Goal: Task Accomplishment & Management: Use online tool/utility

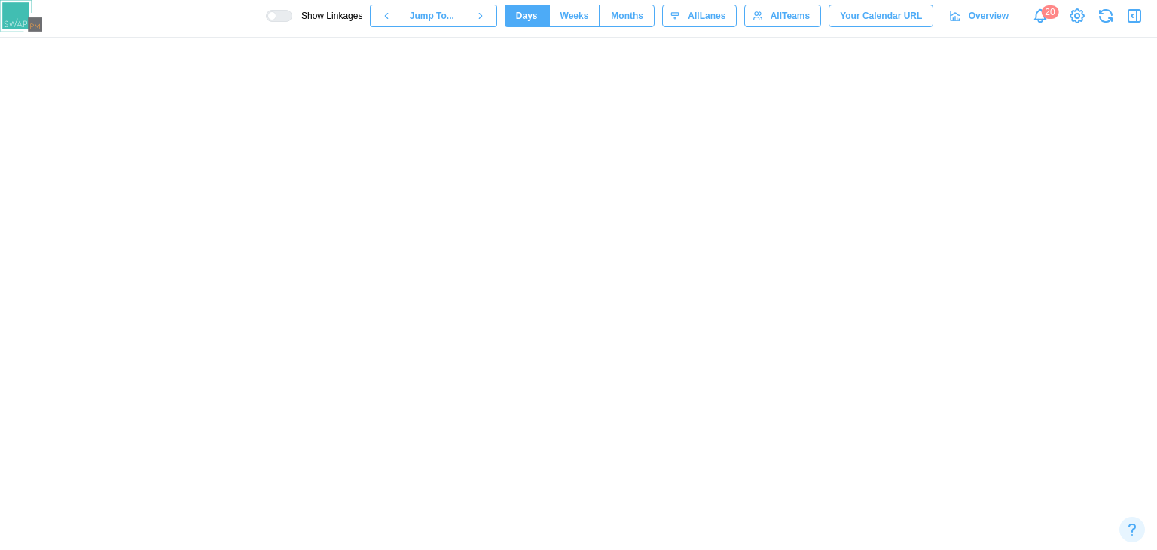
scroll to position [0, 1802]
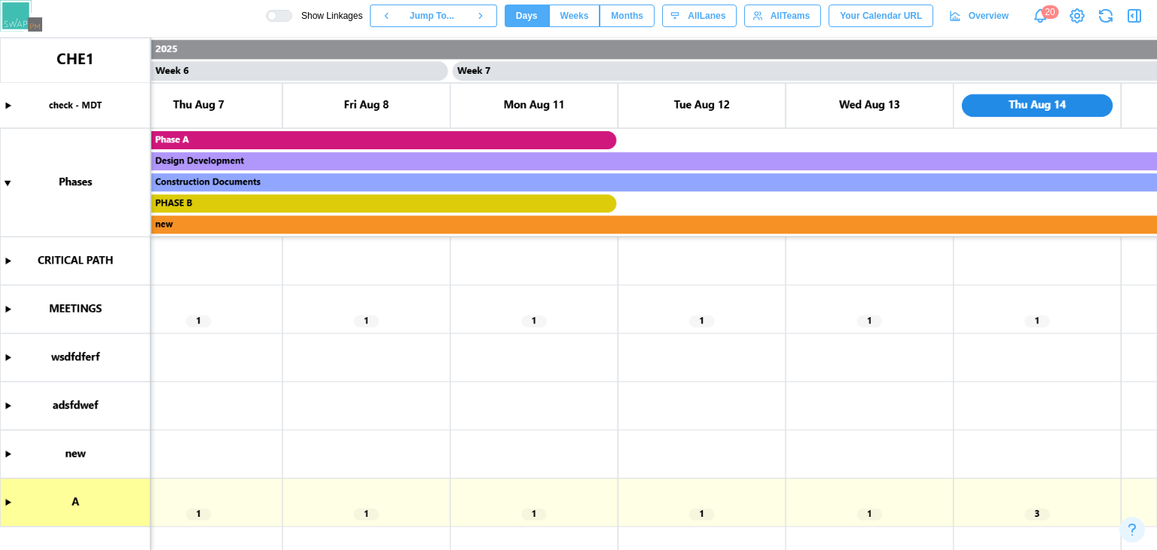
scroll to position [0, 4739]
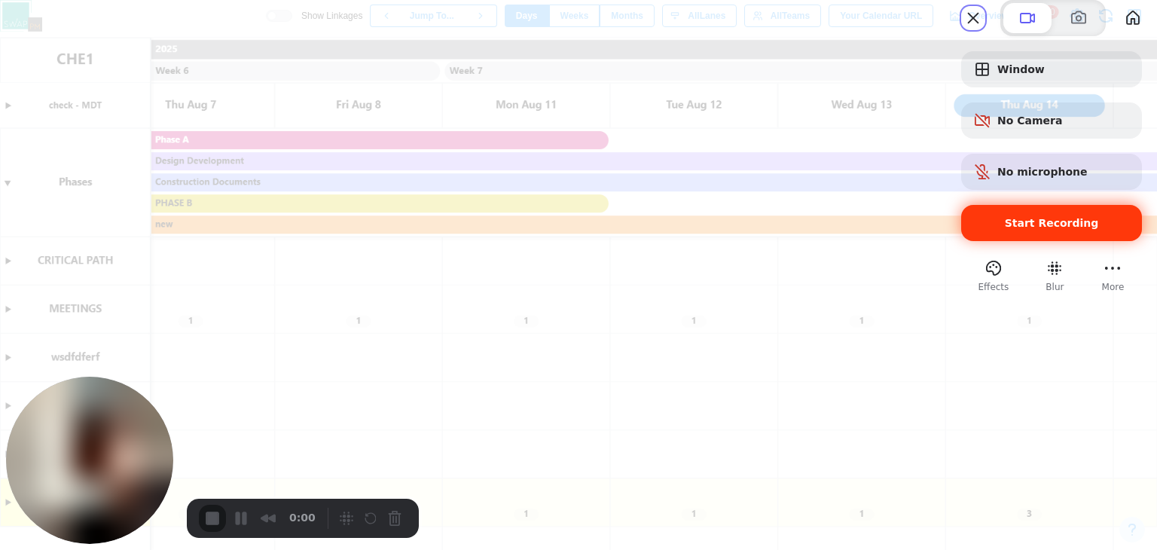
click at [961, 241] on div "Start Recording" at bounding box center [1051, 223] width 181 height 36
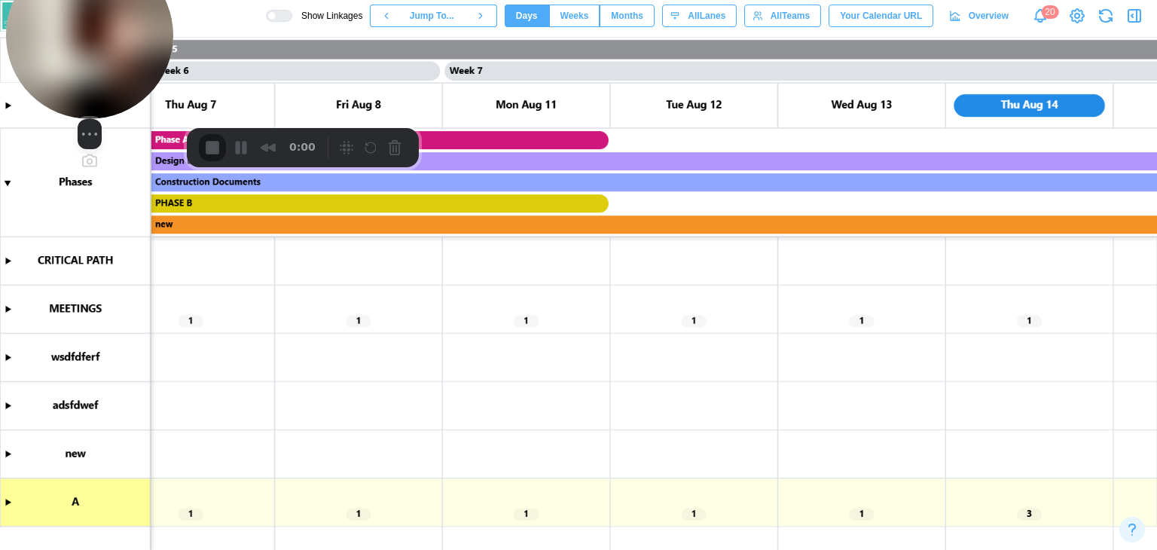
drag, startPoint x: 114, startPoint y: 363, endPoint x: 105, endPoint y: 195, distance: 168.2
click at [102, 47] on img at bounding box center [89, 35] width 167 height 167
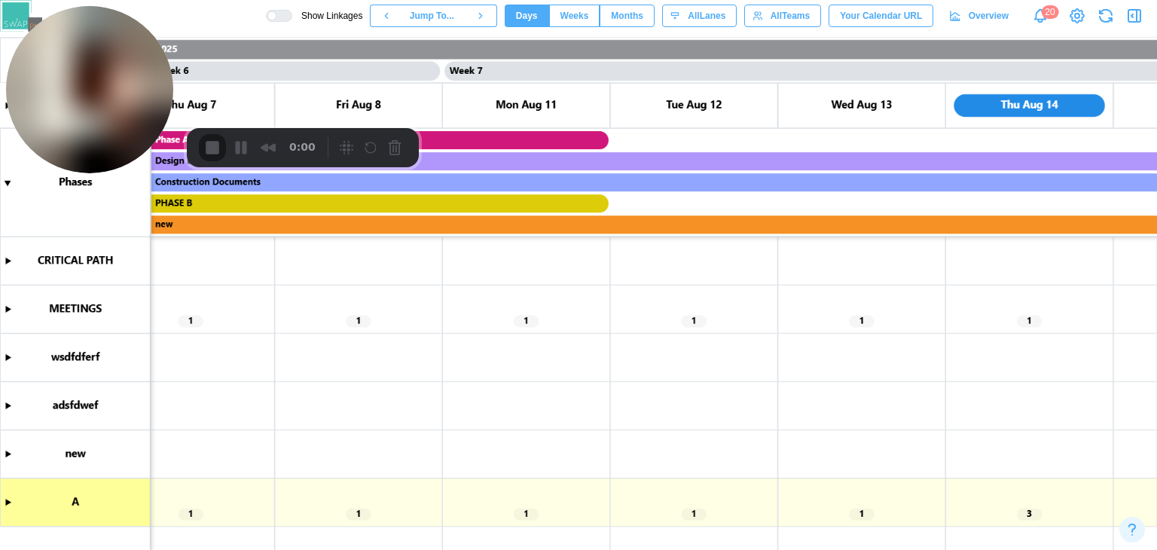
click at [10, 502] on canvas at bounding box center [578, 294] width 1157 height 512
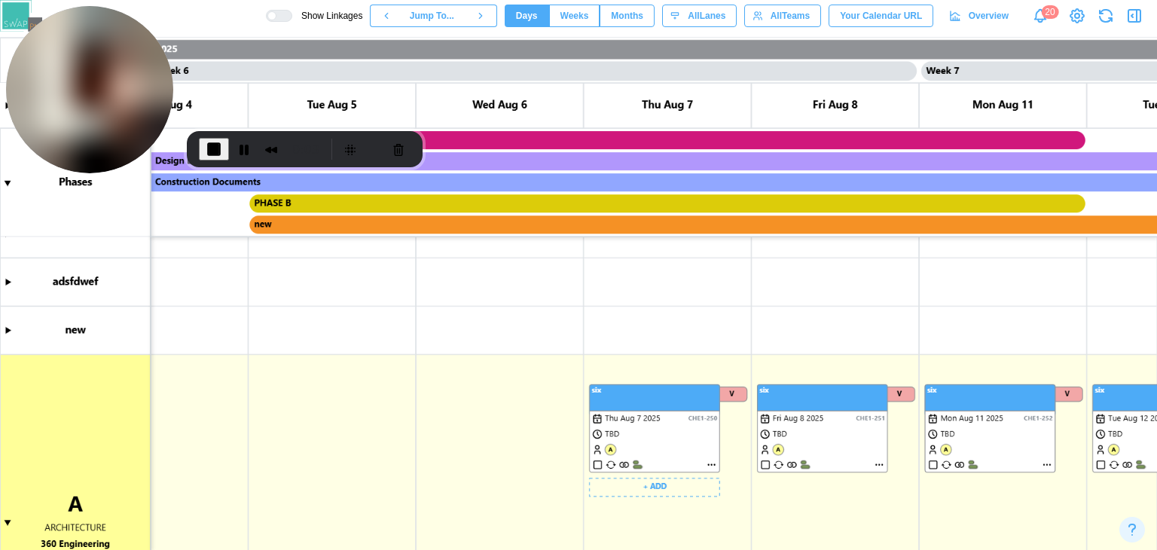
scroll to position [0, 3716]
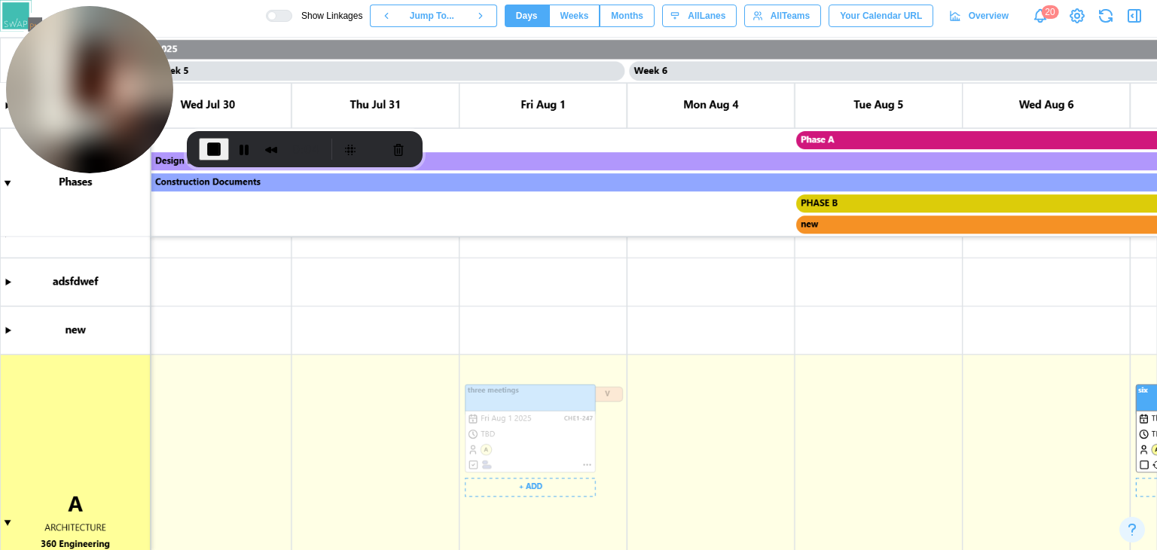
click at [588, 465] on canvas at bounding box center [578, 294] width 1157 height 512
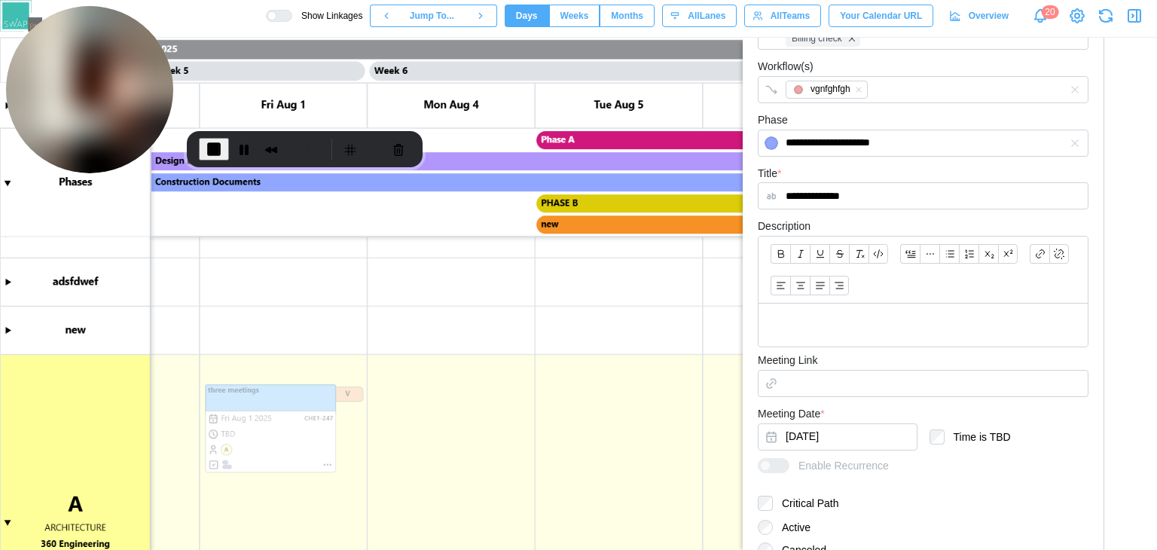
scroll to position [377, 0]
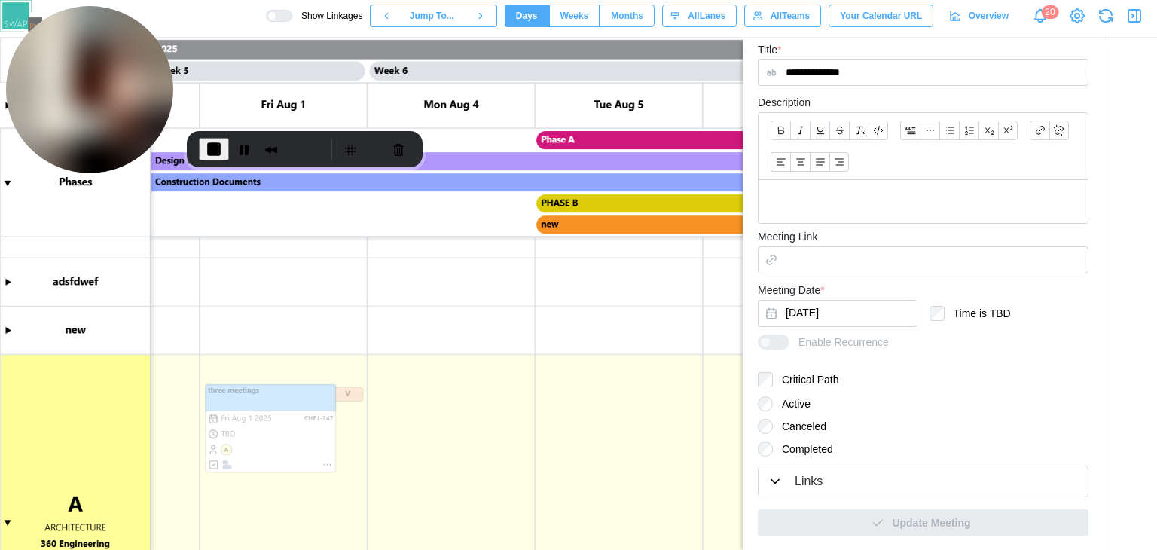
click at [844, 489] on button "Links" at bounding box center [922, 481] width 329 height 31
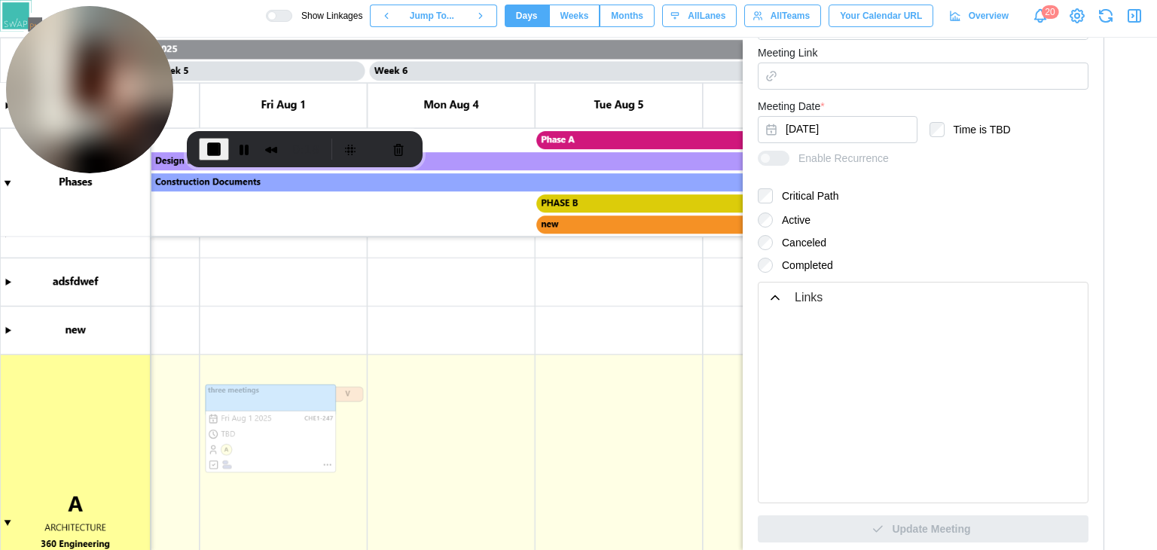
scroll to position [566, 0]
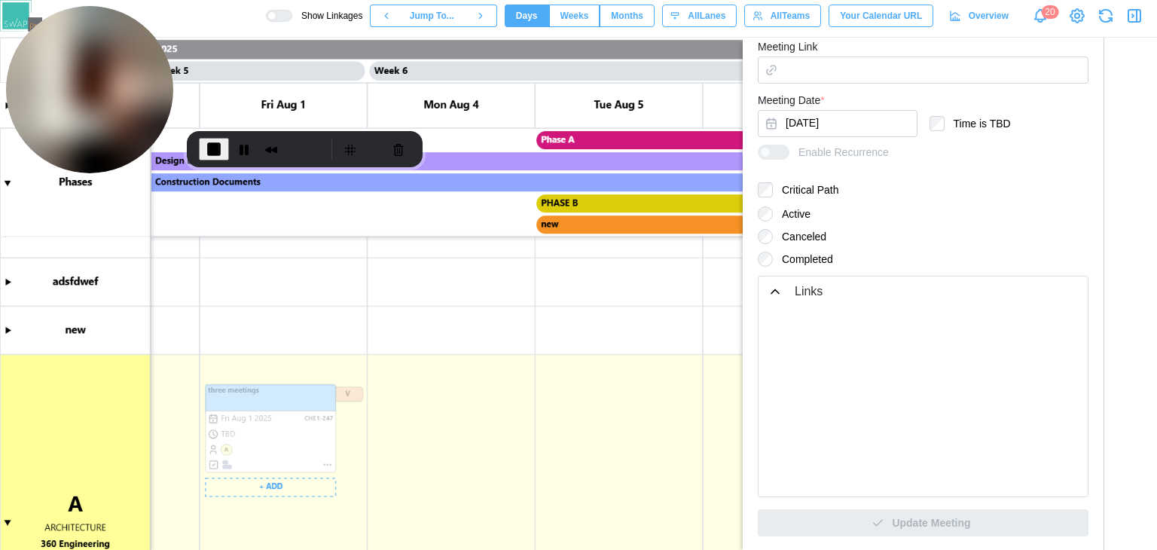
click at [325, 458] on canvas at bounding box center [578, 294] width 1157 height 512
click at [313, 456] on canvas at bounding box center [578, 294] width 1157 height 512
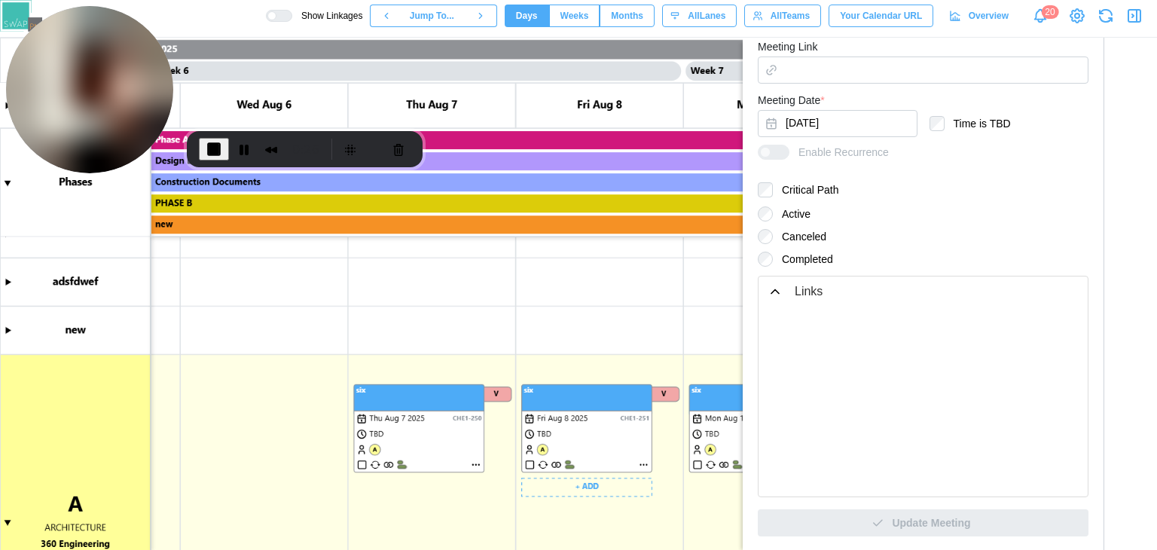
click at [597, 451] on canvas at bounding box center [578, 294] width 1157 height 512
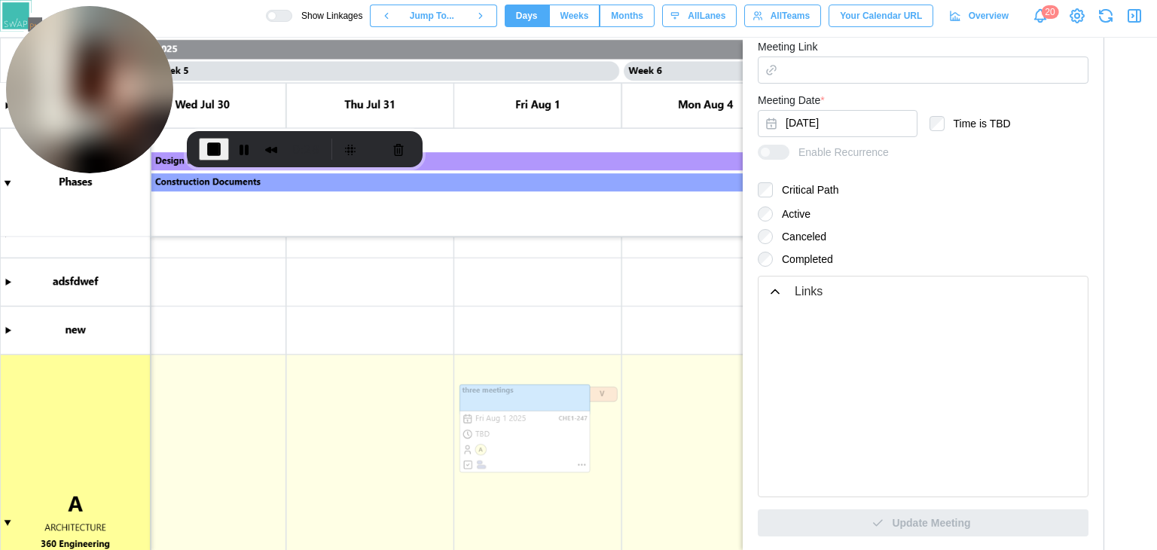
scroll to position [0, 3700]
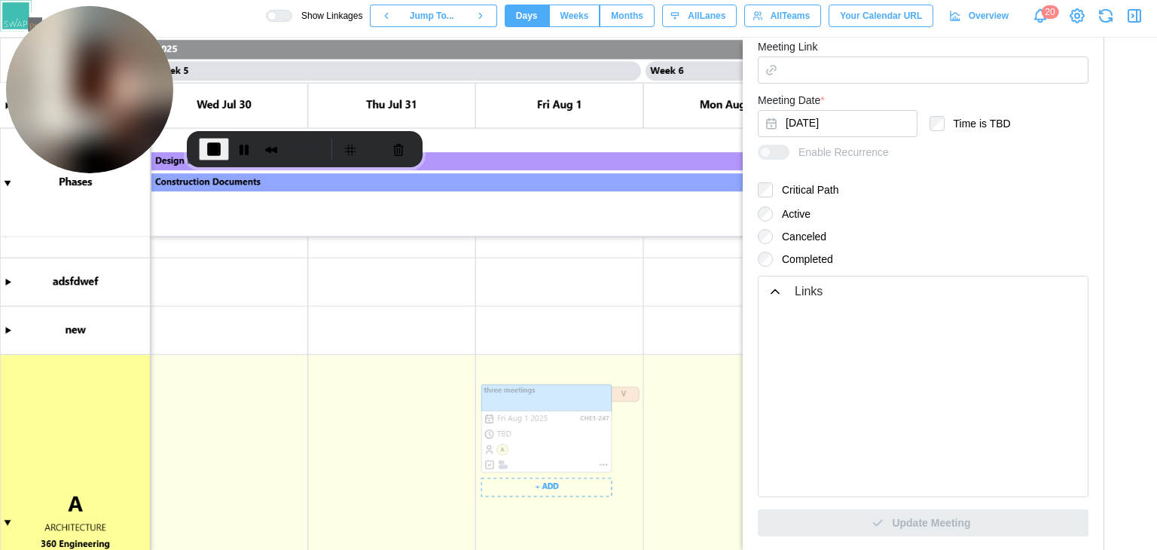
click at [517, 427] on canvas at bounding box center [578, 294] width 1157 height 512
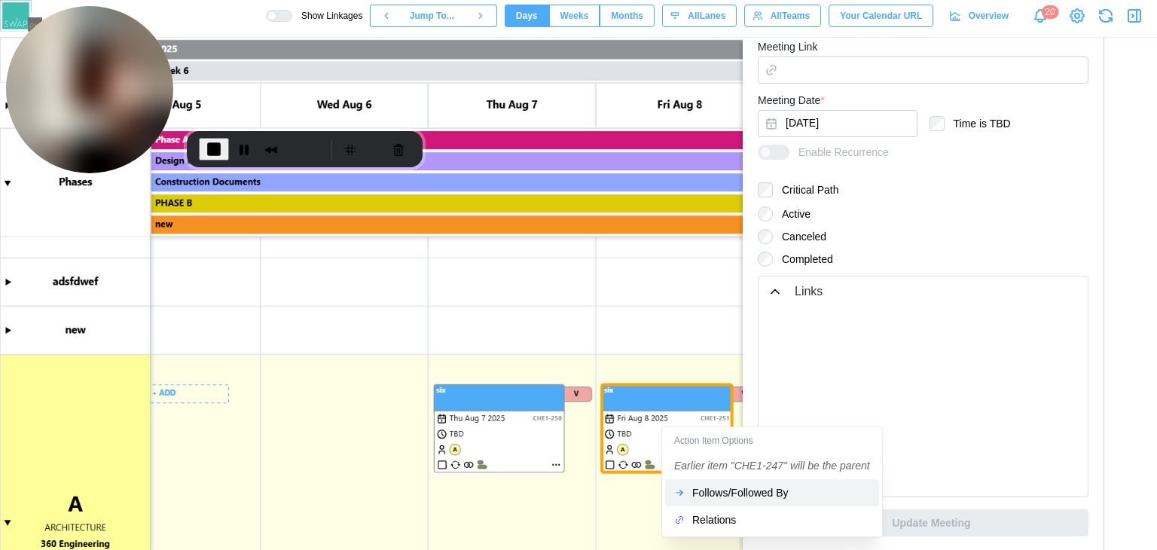
click at [694, 496] on div "Follows/Followed By" at bounding box center [781, 493] width 178 height 12
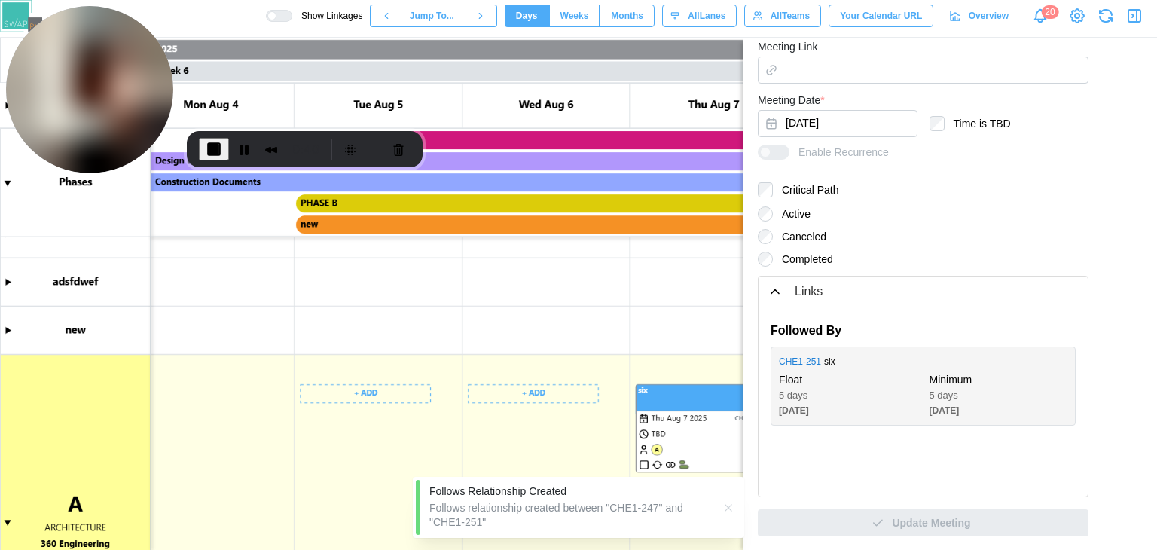
scroll to position [0, 3819]
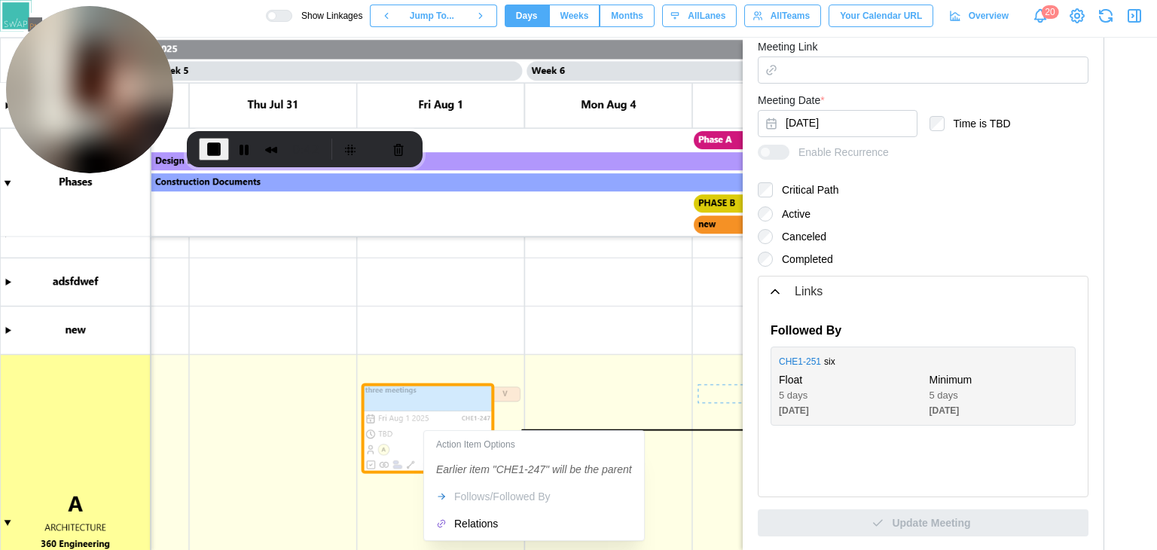
click at [457, 537] on div "Action Item Options Earlier item "CHE1-247" will be the parent Follows/Followed…" at bounding box center [533, 485] width 221 height 111
click at [464, 527] on div "Relations" at bounding box center [543, 523] width 178 height 12
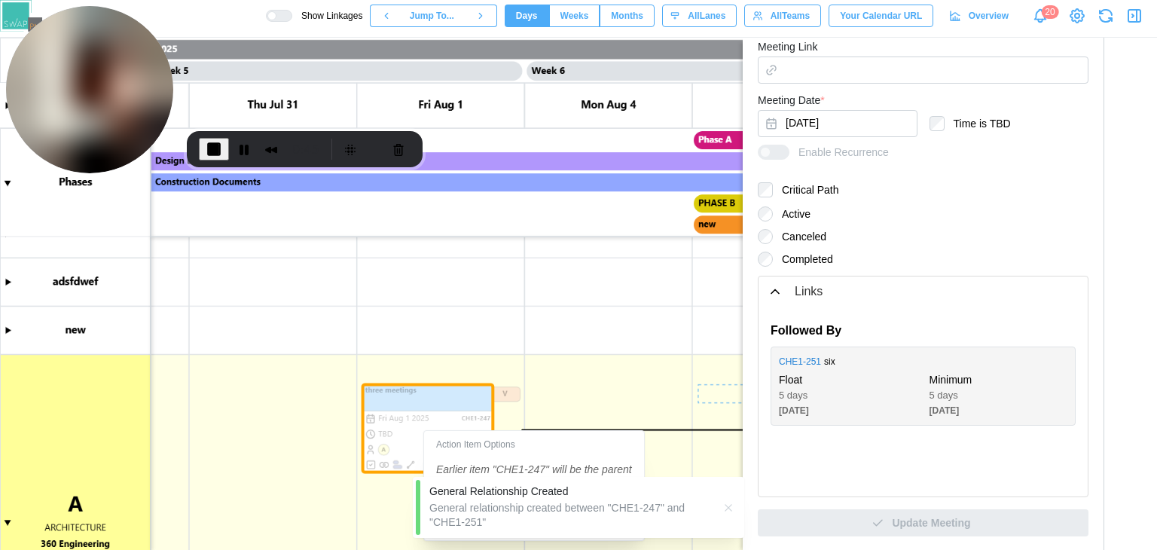
click at [726, 507] on icon "button" at bounding box center [728, 508] width 12 height 12
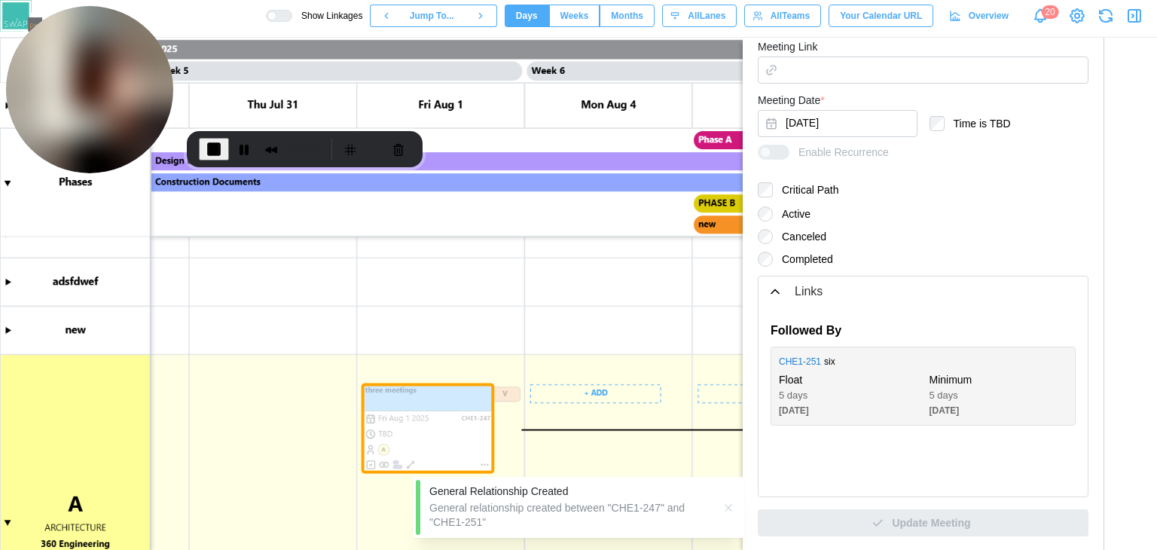
click at [545, 459] on canvas at bounding box center [578, 294] width 1157 height 512
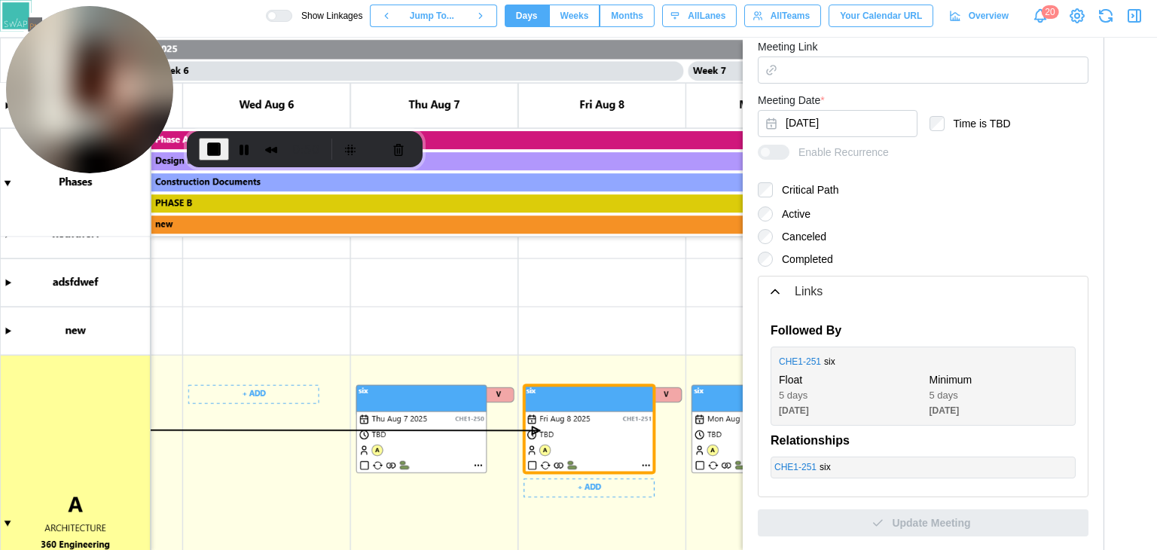
scroll to position [0, 4511]
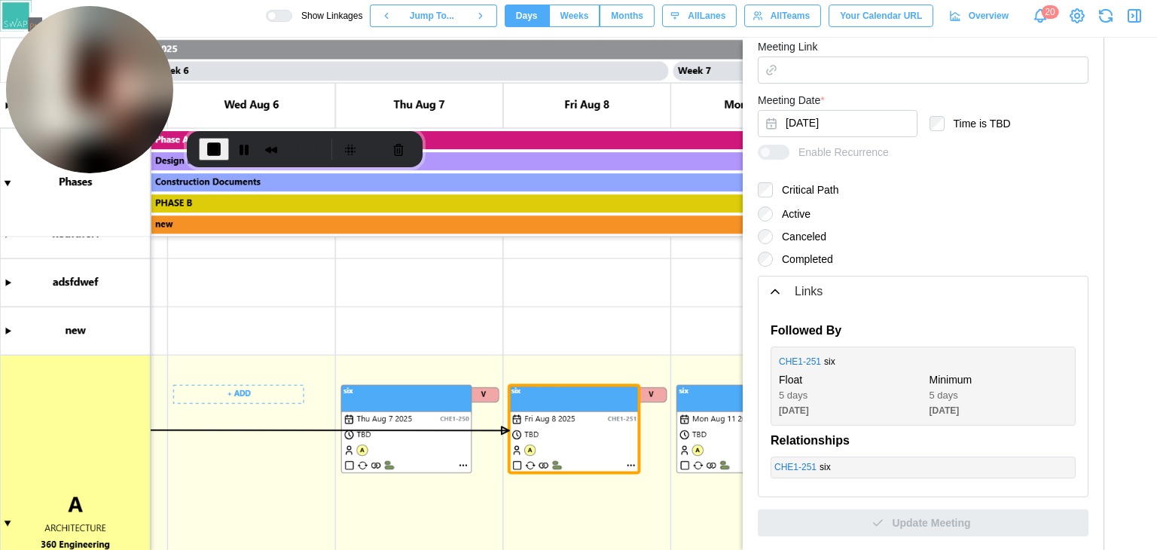
click at [578, 450] on canvas at bounding box center [578, 294] width 1157 height 512
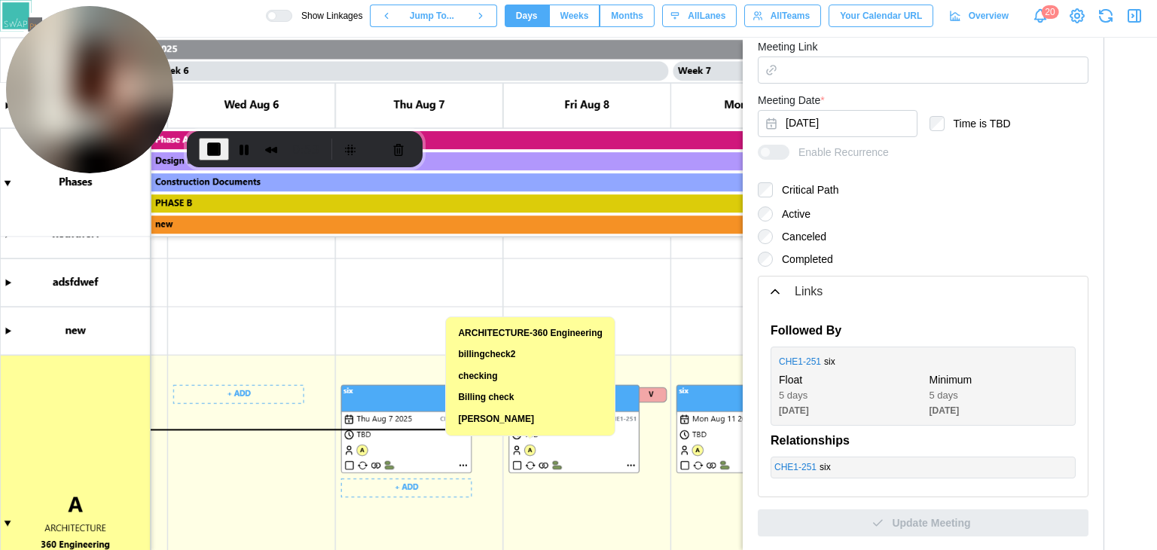
click at [435, 459] on canvas at bounding box center [578, 294] width 1157 height 512
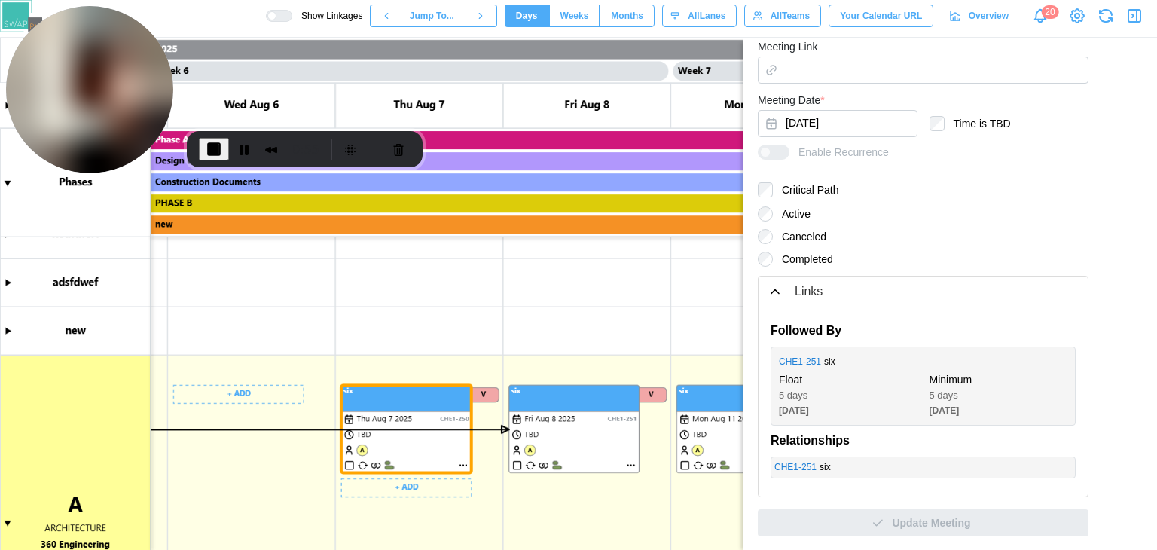
scroll to position [0, 3968]
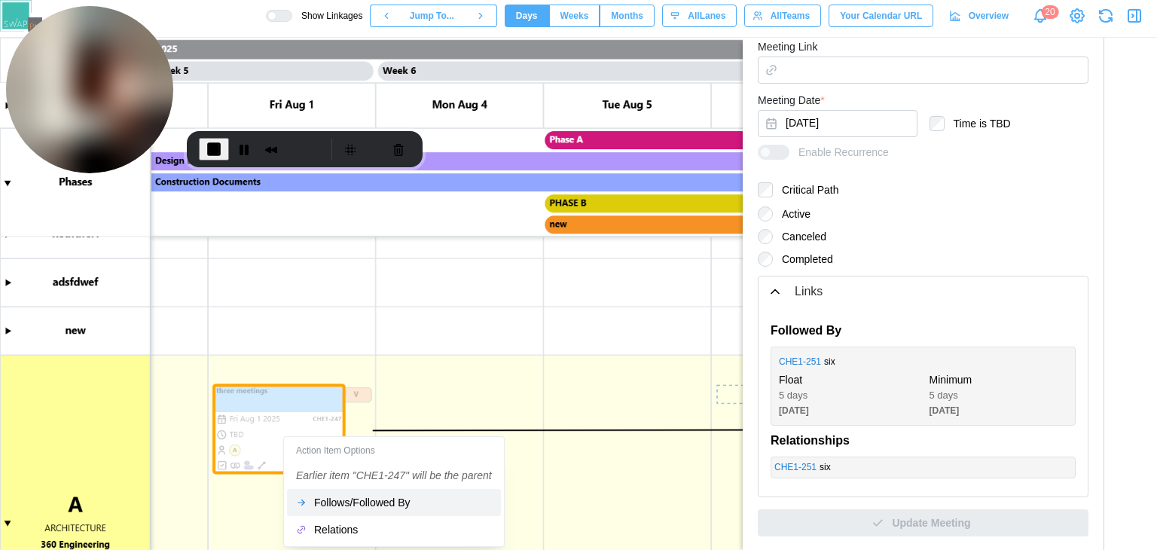
click at [335, 496] on div "Follows/Followed By" at bounding box center [403, 502] width 178 height 12
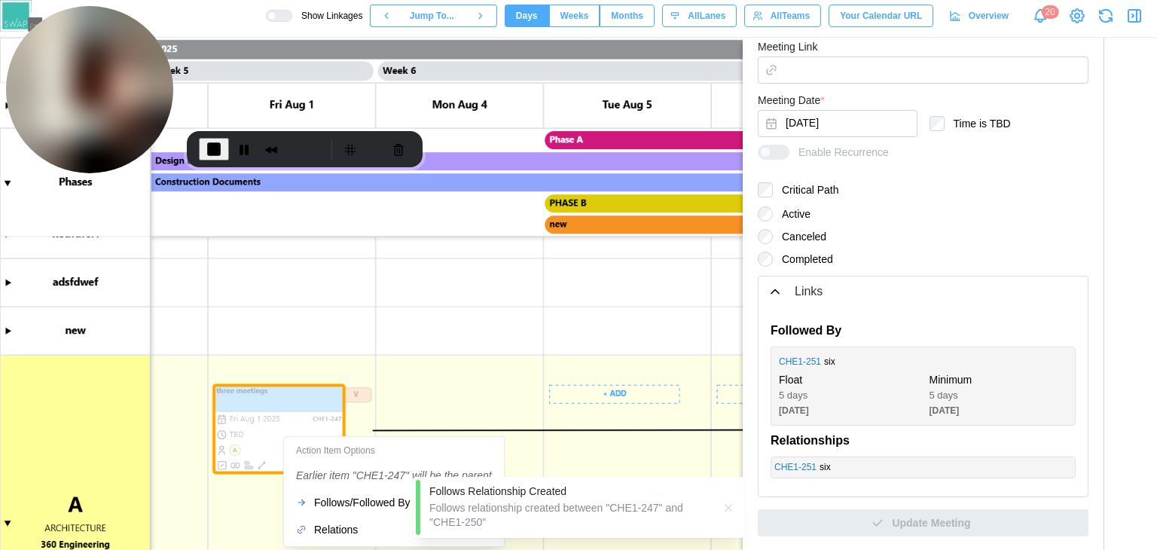
scroll to position [0, 4352]
click at [734, 507] on icon "button" at bounding box center [728, 508] width 12 height 12
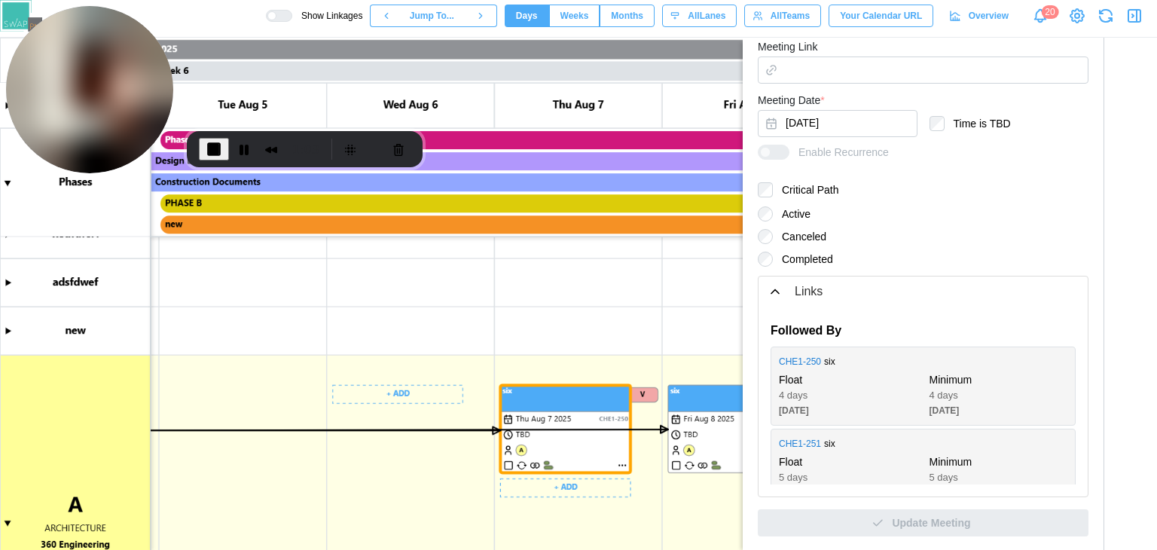
scroll to position [0, 4415]
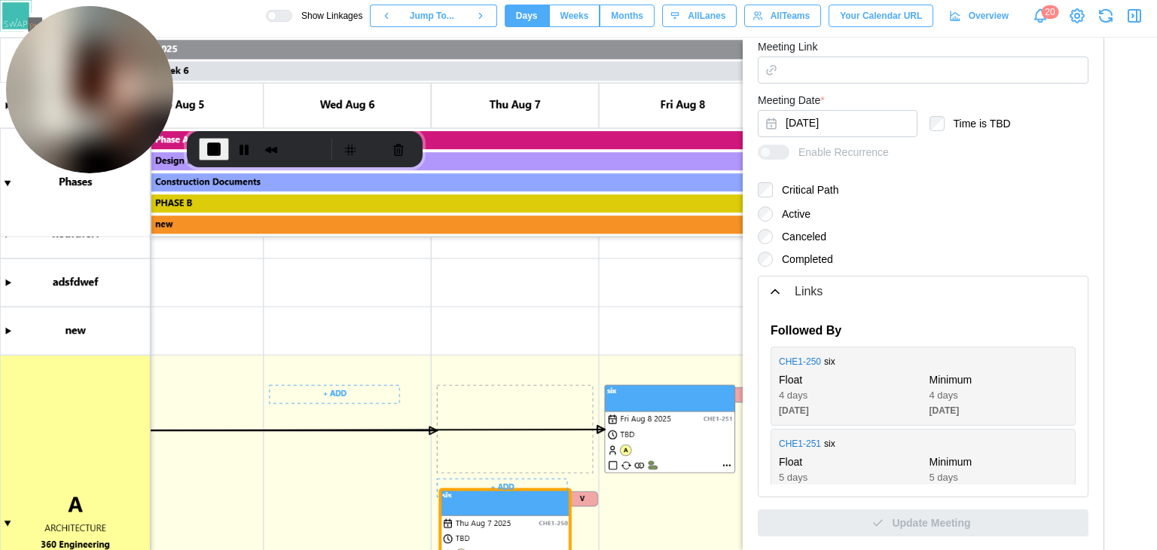
drag, startPoint x: 533, startPoint y: 407, endPoint x: 536, endPoint y: 511, distance: 104.0
click at [536, 511] on canvas at bounding box center [578, 294] width 1157 height 512
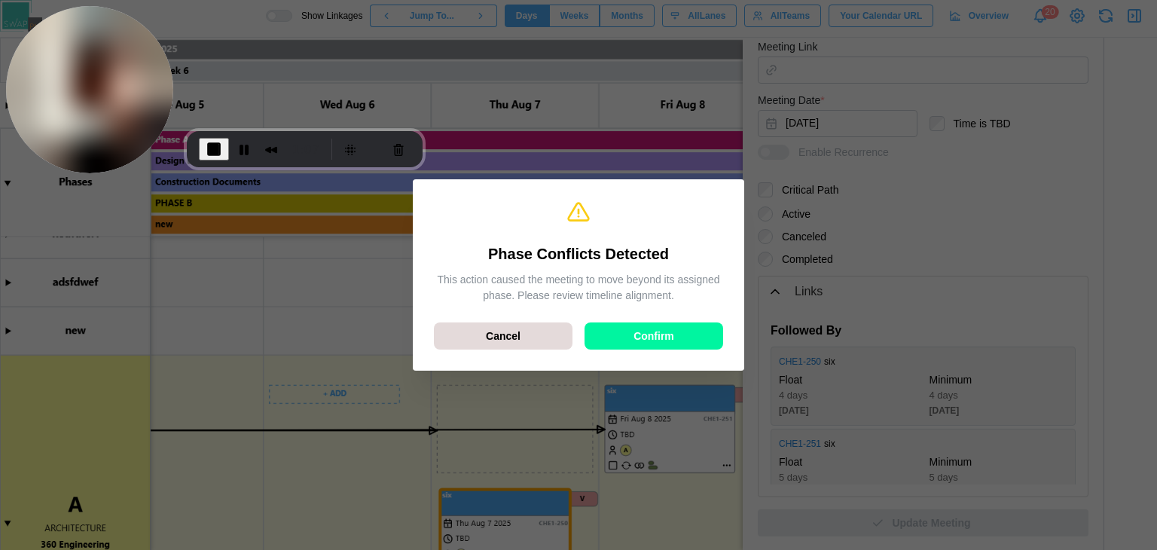
click at [615, 354] on div "Phase Conflicts Detected This action caused the meeting to move beyond its assi…" at bounding box center [578, 274] width 307 height 167
click at [620, 347] on div "Confirm" at bounding box center [654, 336] width 110 height 26
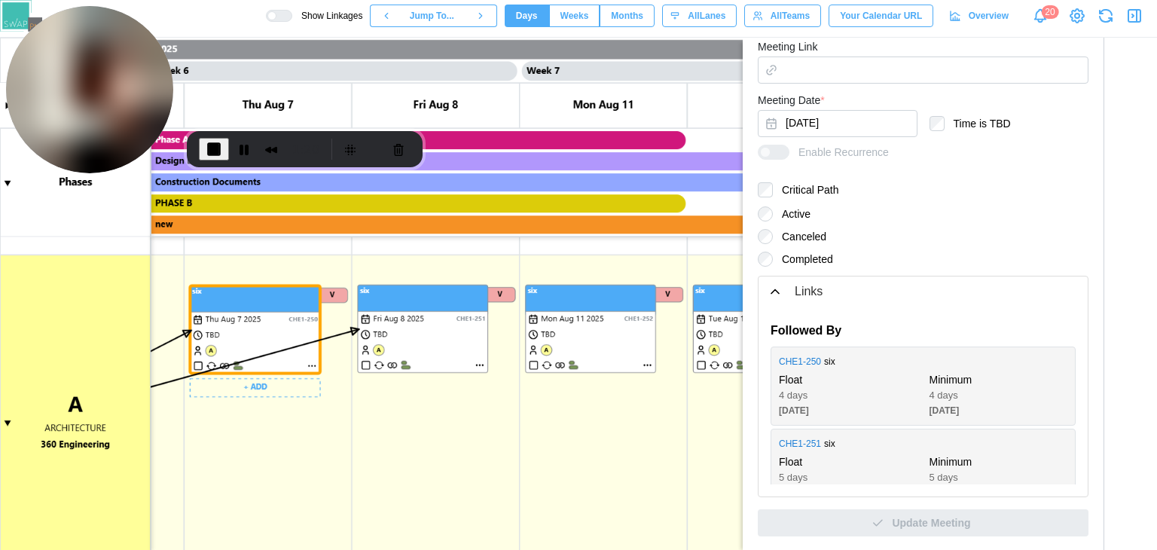
scroll to position [0, 4664]
click at [608, 325] on canvas at bounding box center [578, 294] width 1157 height 512
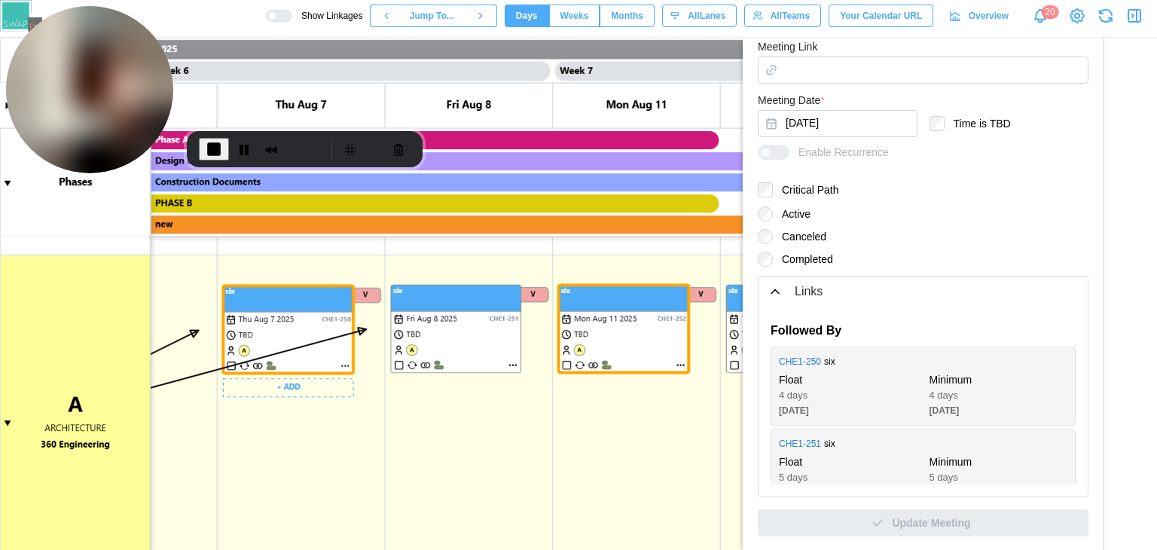
scroll to position [0, 3948]
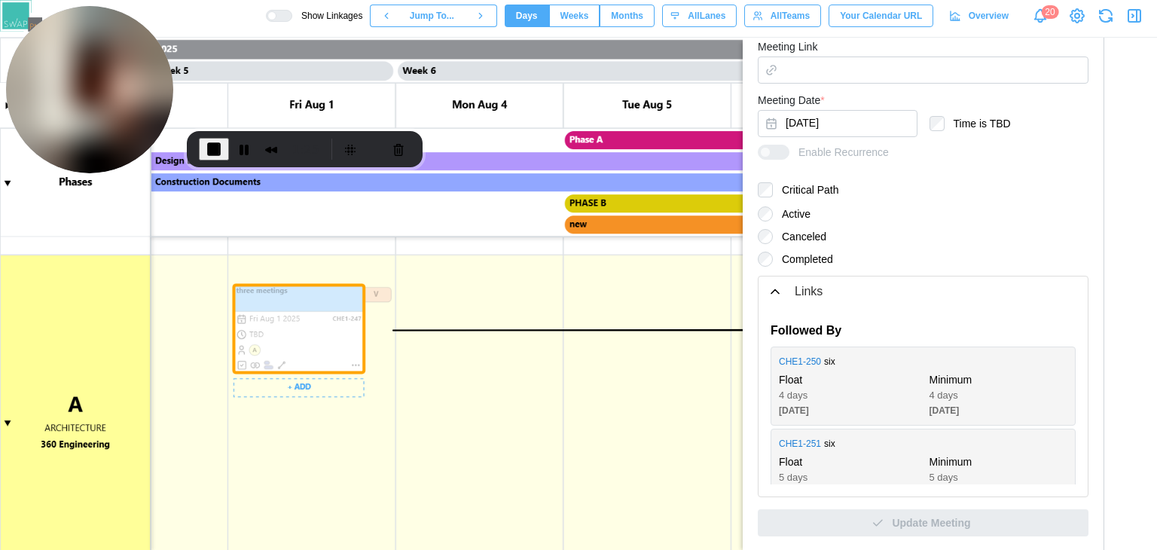
click at [305, 331] on canvas at bounding box center [578, 294] width 1157 height 512
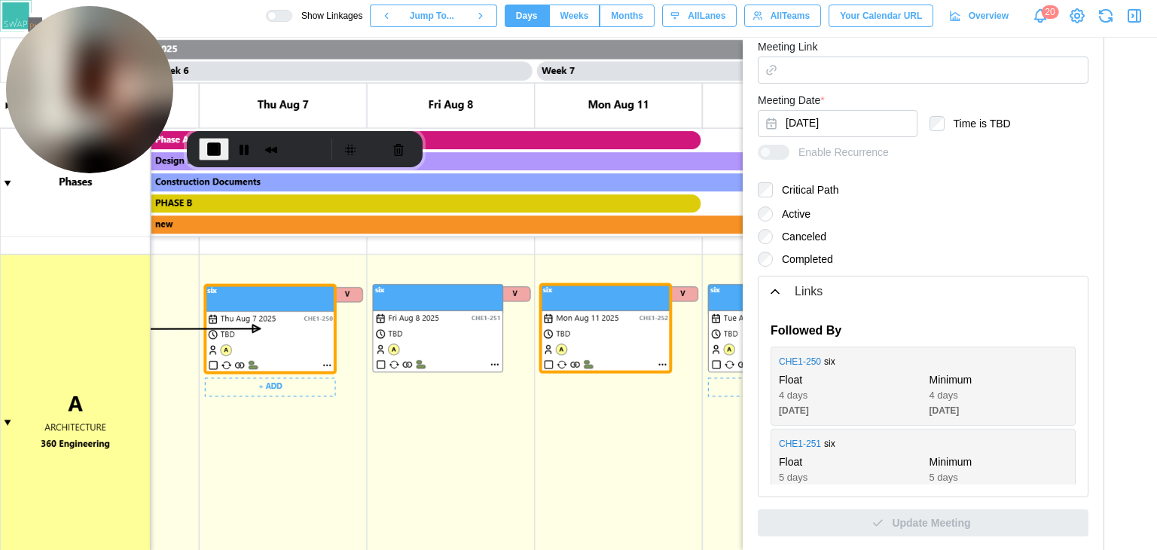
scroll to position [0, 4567]
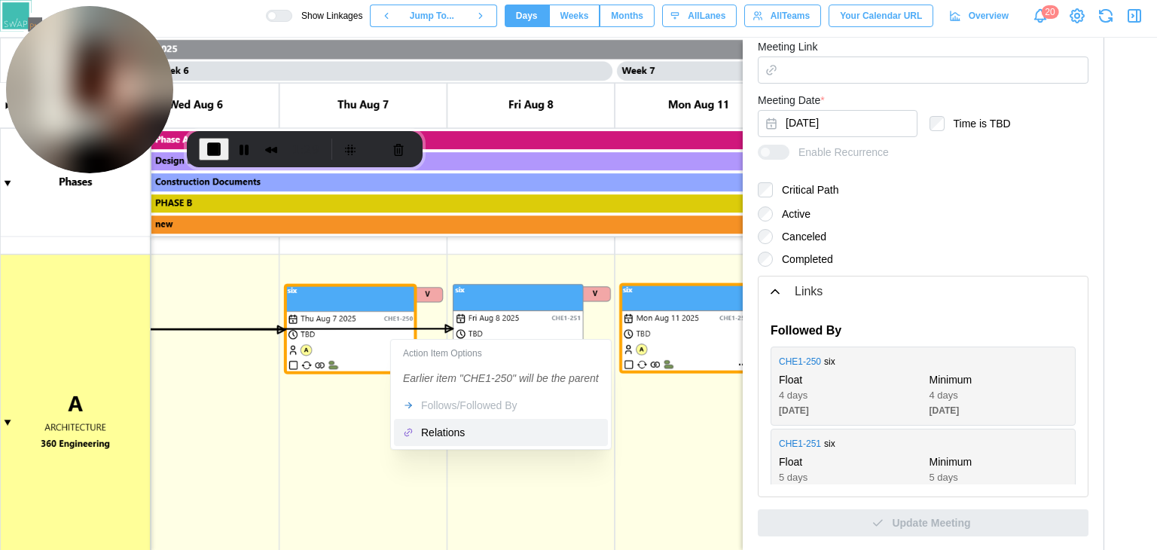
click at [438, 429] on div "Relations" at bounding box center [510, 432] width 178 height 12
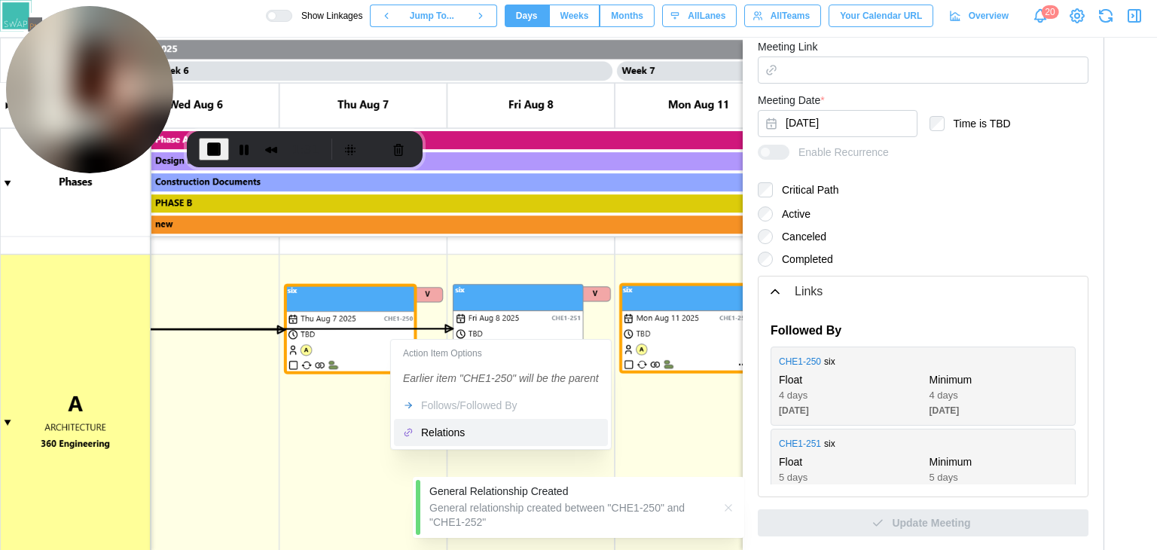
click at [732, 511] on icon "button" at bounding box center [728, 508] width 12 height 12
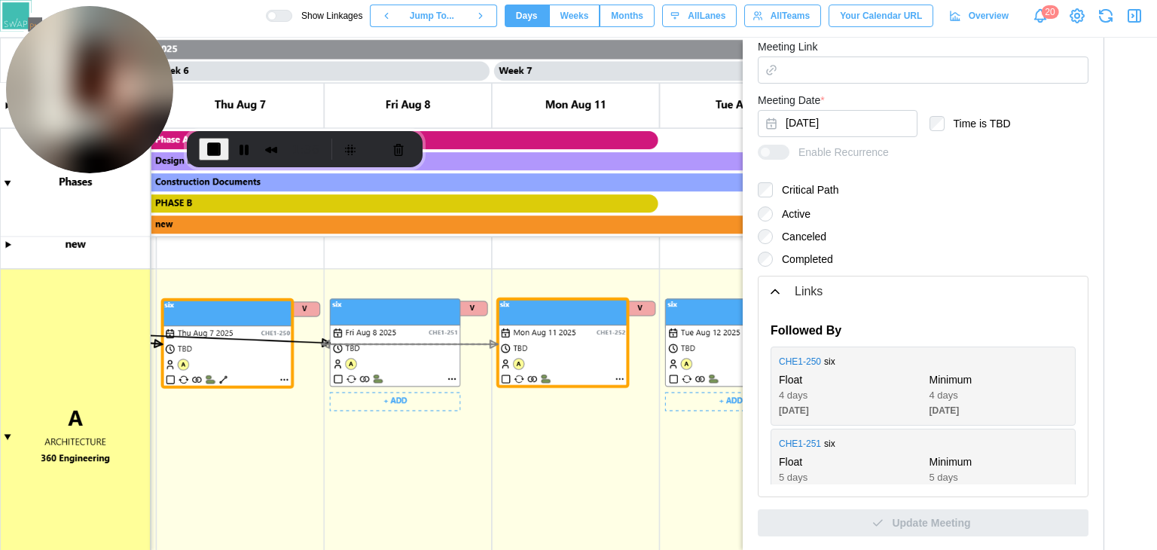
scroll to position [0, 0]
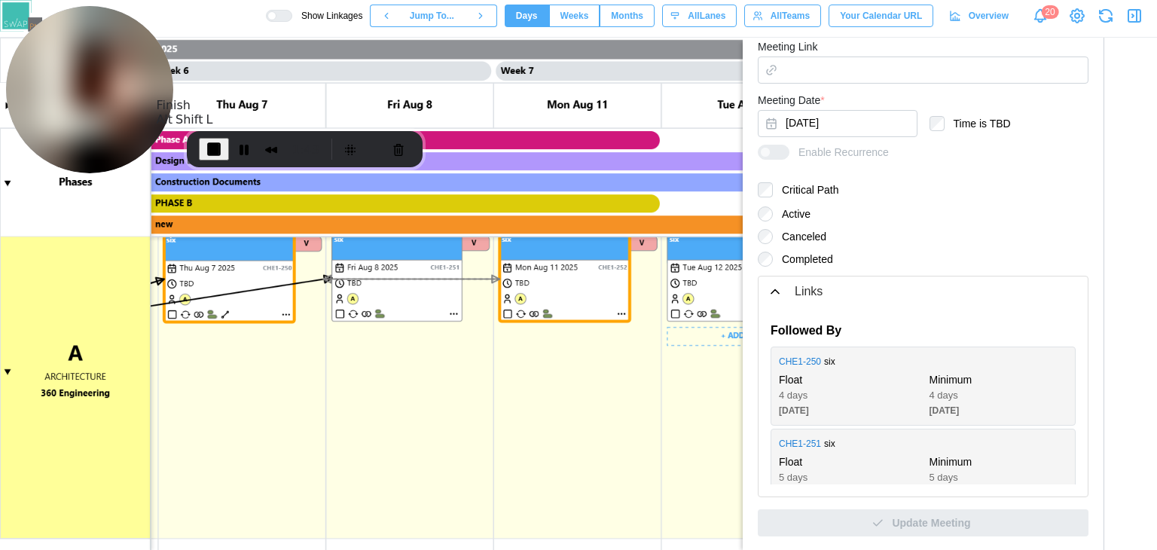
click at [202, 142] on button "End Recording" at bounding box center [214, 149] width 30 height 23
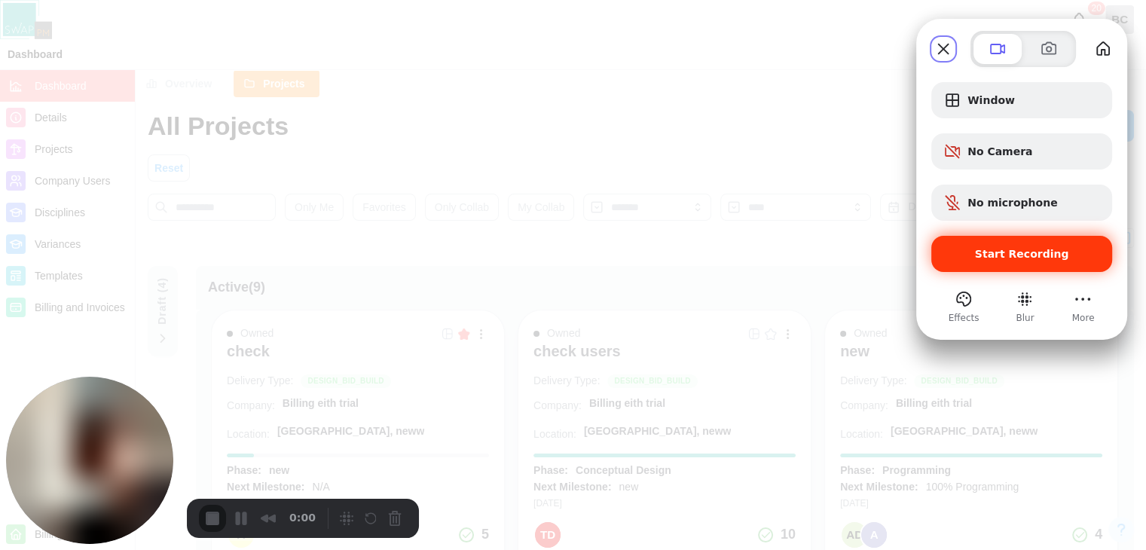
click at [977, 246] on div "Start Recording" at bounding box center [1021, 254] width 181 height 36
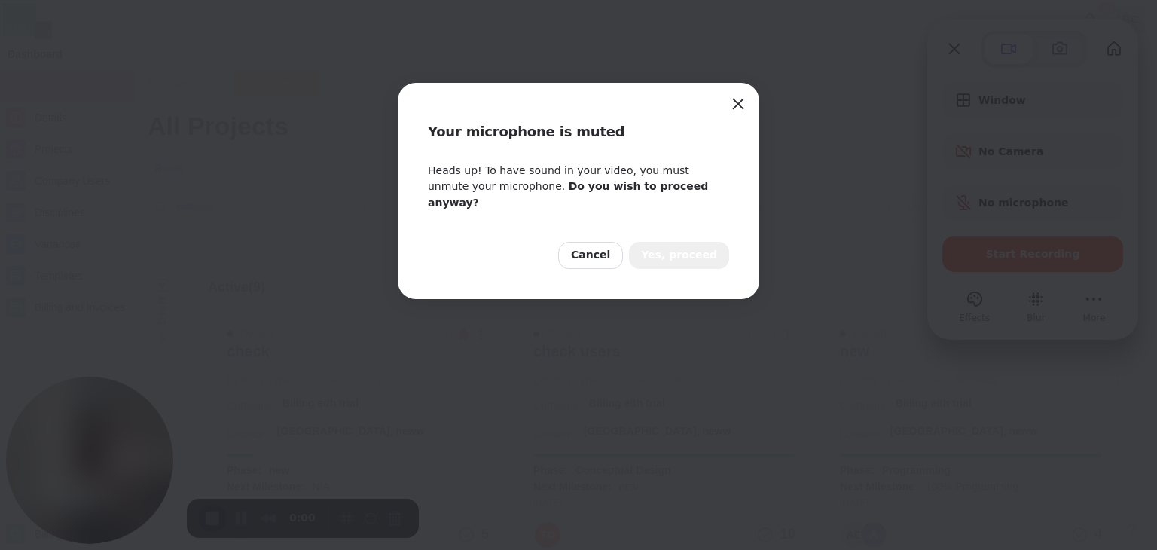
click at [660, 247] on span "Yes, proceed" at bounding box center [679, 255] width 76 height 17
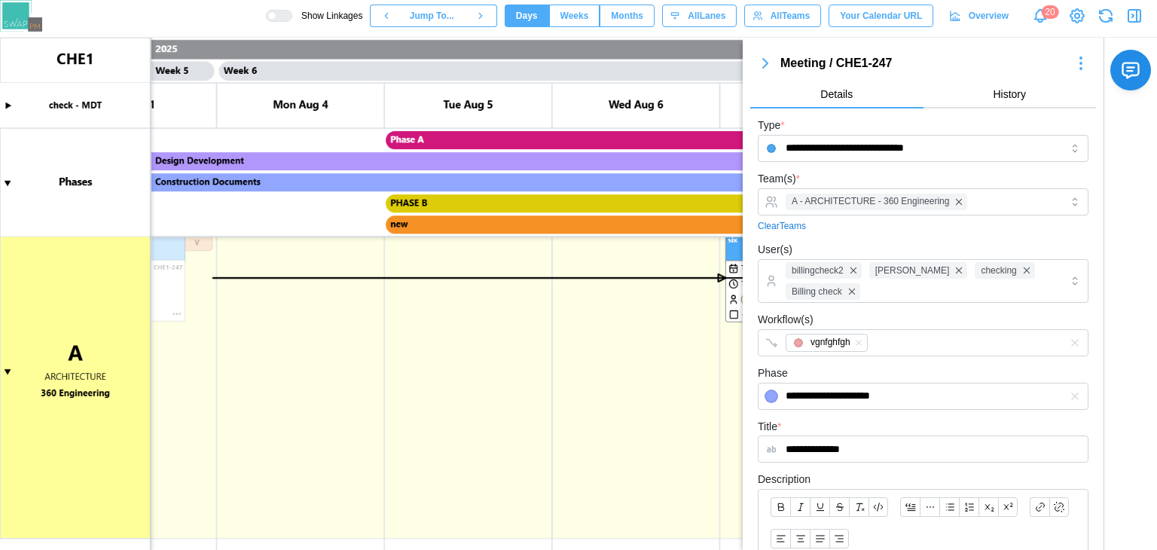
click at [767, 62] on icon "button" at bounding box center [765, 63] width 18 height 18
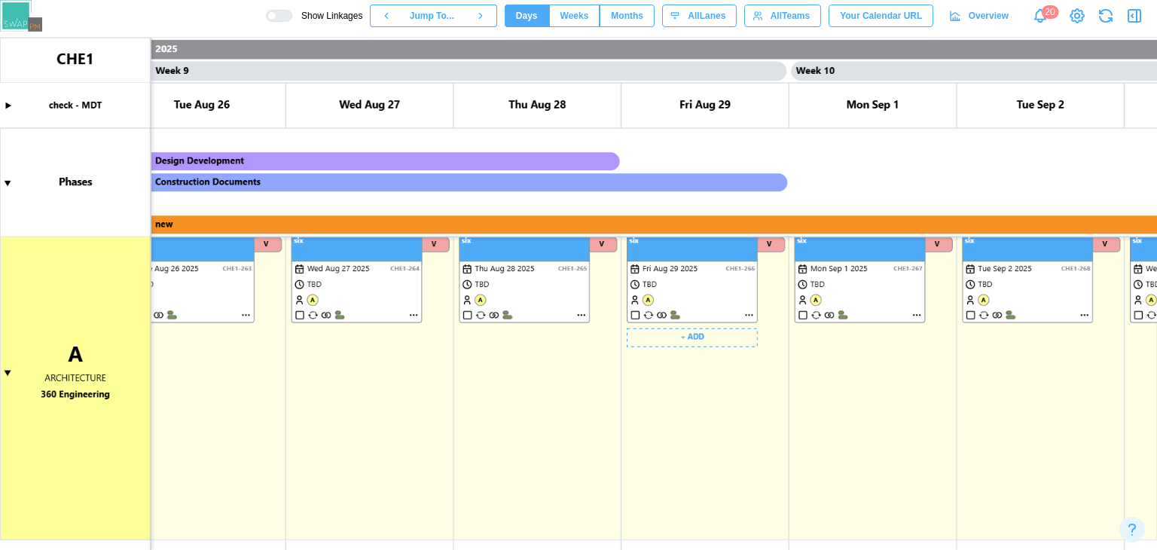
scroll to position [90, 0]
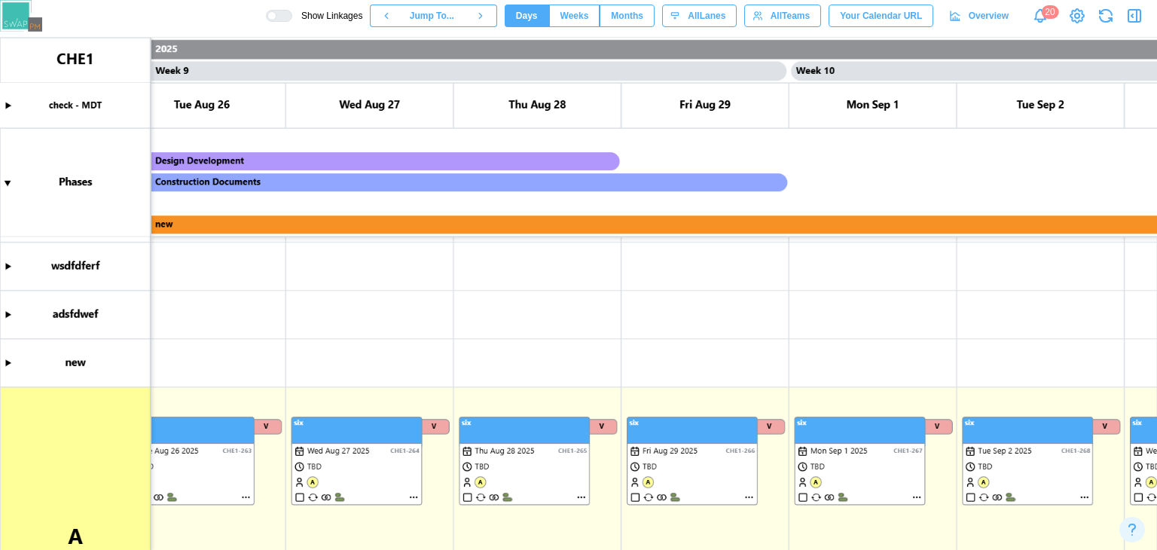
click at [294, 228] on canvas at bounding box center [578, 294] width 1157 height 512
click at [319, 227] on canvas at bounding box center [578, 294] width 1157 height 512
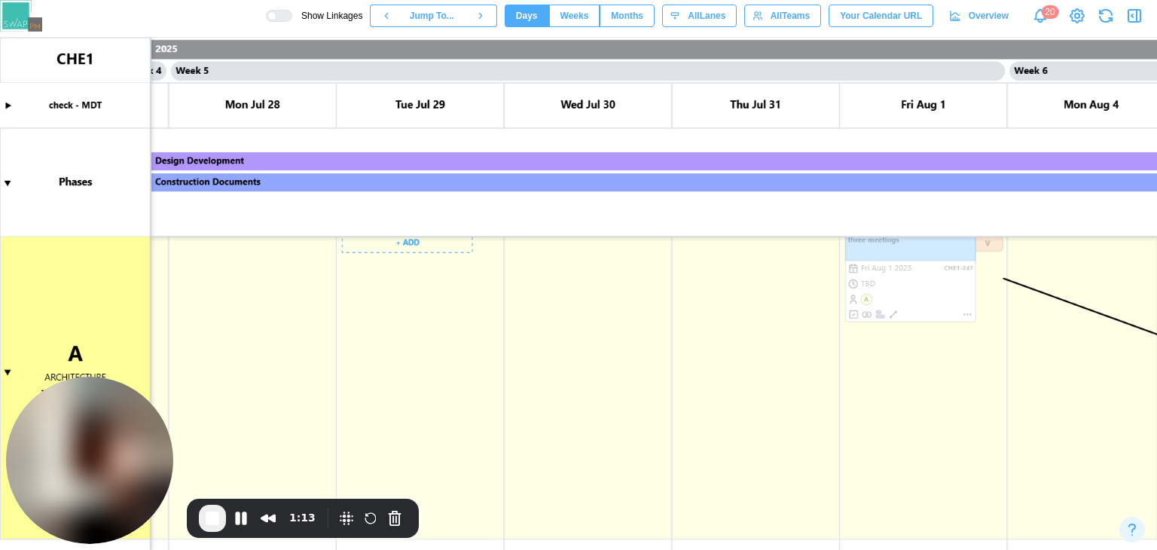
scroll to position [53, 0]
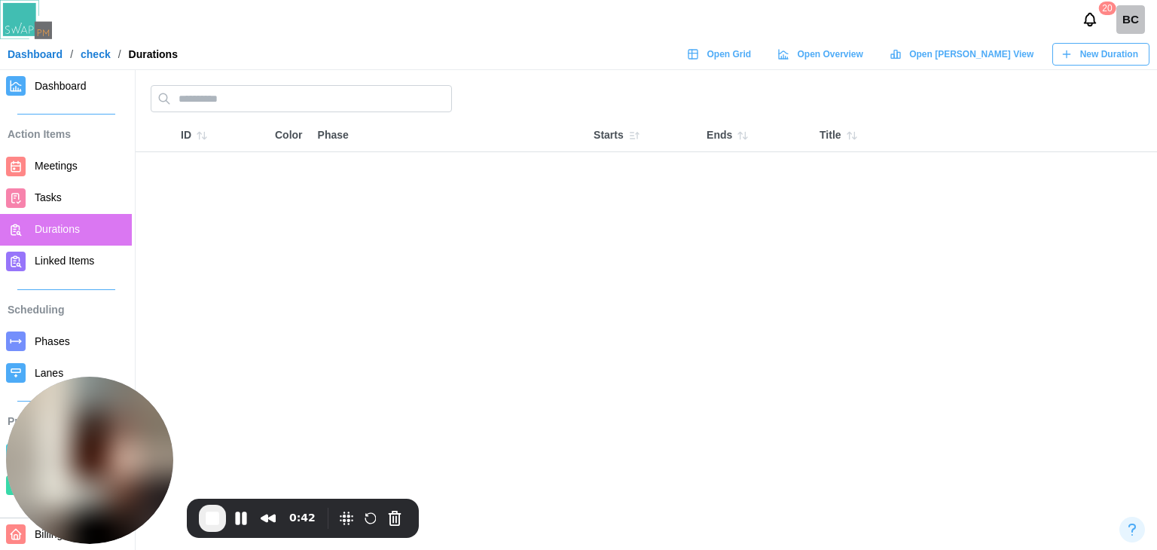
click at [1074, 61] on div "New Duration" at bounding box center [1100, 54] width 78 height 21
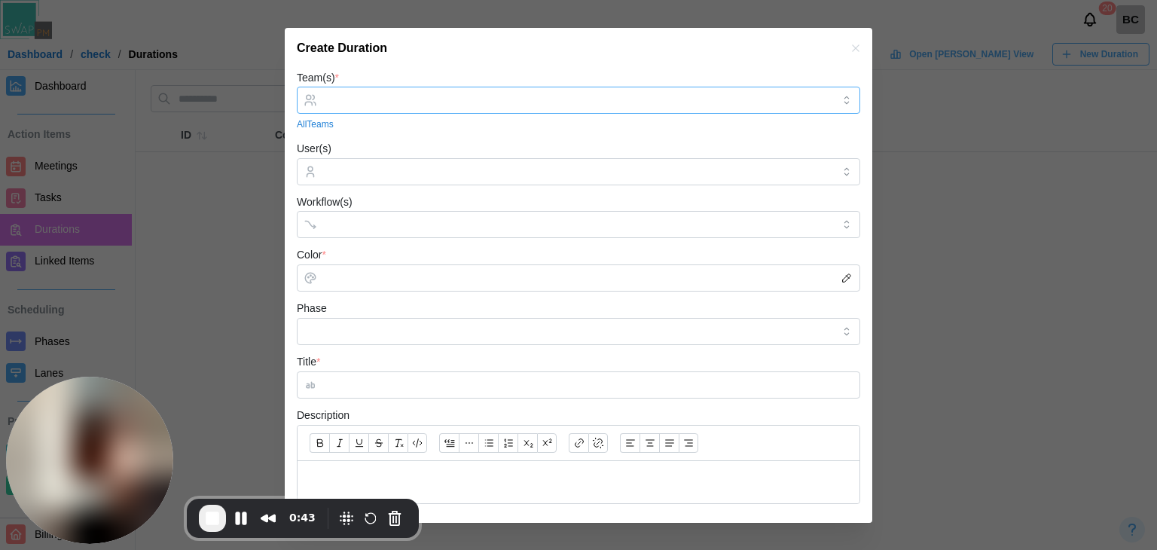
click at [459, 97] on input "Team(s) *" at bounding box center [579, 100] width 508 height 12
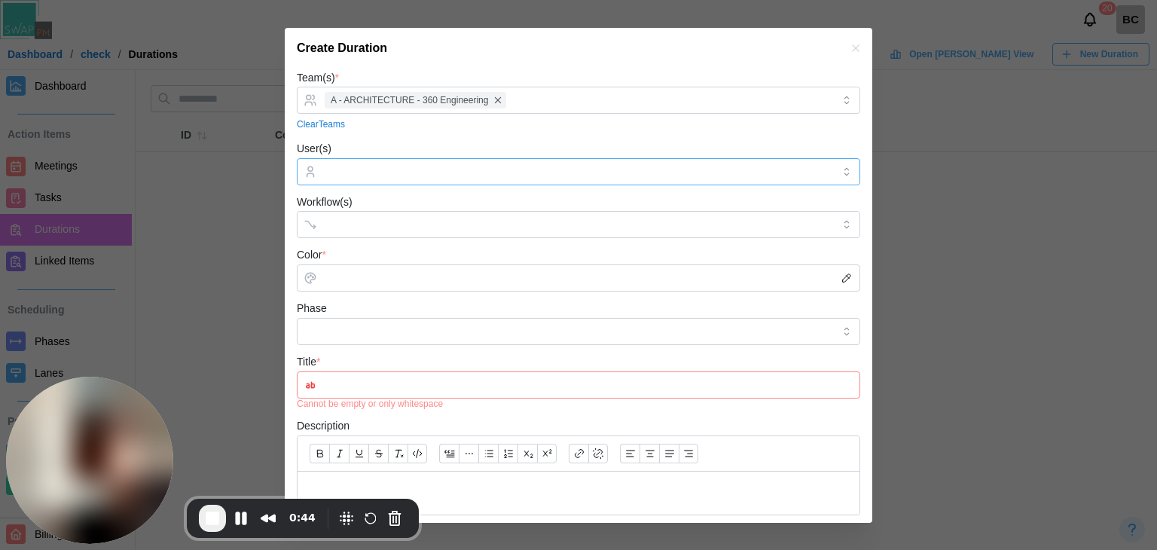
click at [420, 169] on input "User(s)" at bounding box center [579, 172] width 508 height 12
click at [488, 124] on div "Clear Teams" at bounding box center [578, 125] width 563 height 14
click at [380, 239] on form "Team(s) * A - ARCHITECTURE - 360 Engineering Clear Teams User(s) Billing check …" at bounding box center [578, 414] width 563 height 691
drag, startPoint x: 380, startPoint y: 227, endPoint x: 377, endPoint y: 243, distance: 16.1
click at [380, 227] on input "Workflow(s)" at bounding box center [565, 224] width 481 height 12
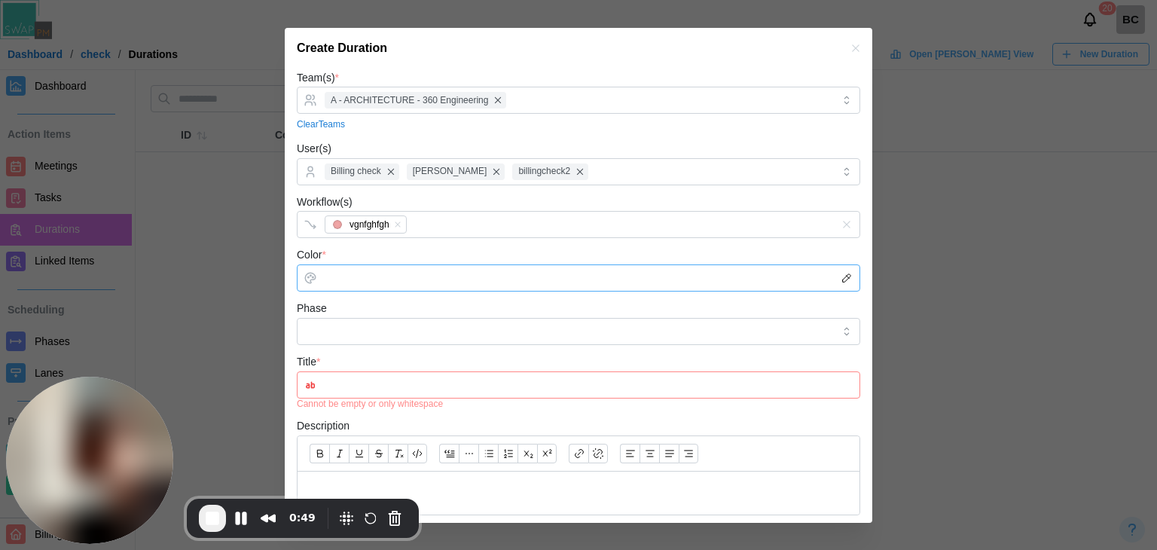
click at [368, 280] on input "Color *" at bounding box center [578, 277] width 563 height 27
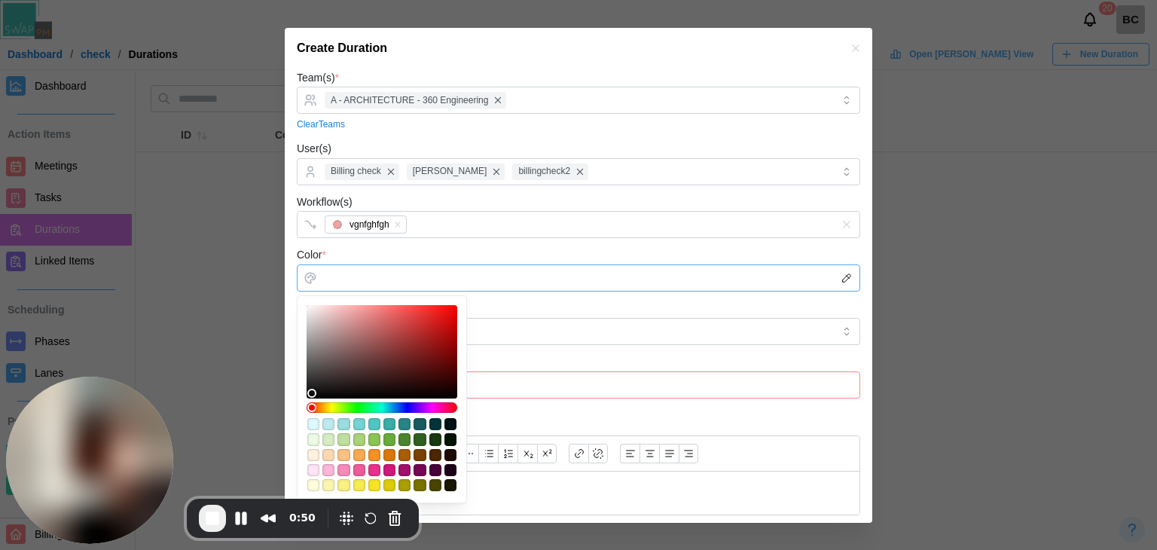
drag, startPoint x: 368, startPoint y: 283, endPoint x: 356, endPoint y: 328, distance: 46.0
click at [356, 328] on div at bounding box center [382, 351] width 140 height 83
type input "*******"
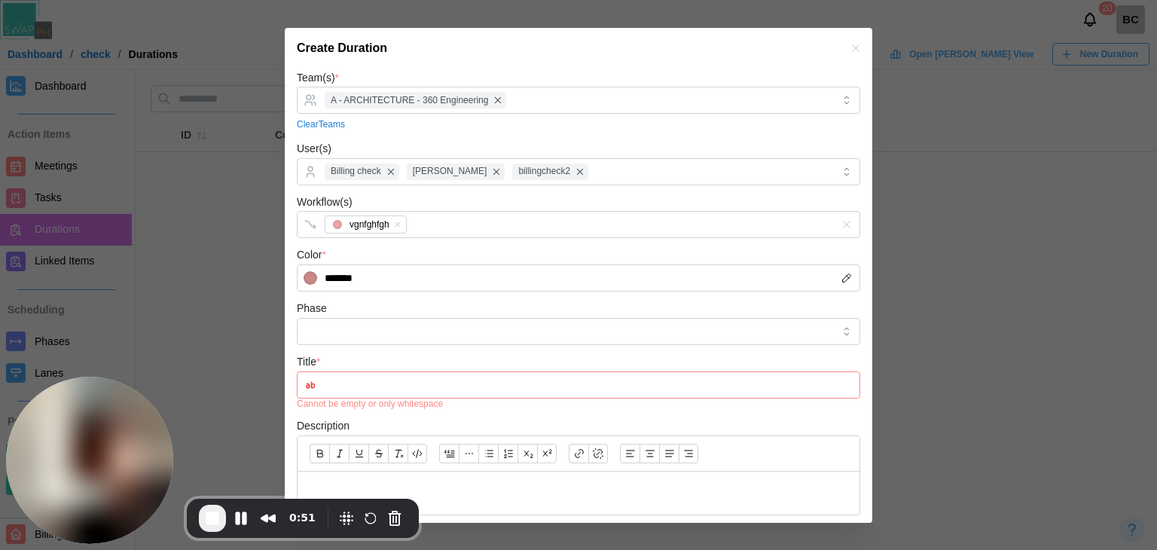
click at [449, 252] on div "Color * *******" at bounding box center [578, 269] width 563 height 46
click at [398, 326] on input "Phase" at bounding box center [578, 331] width 563 height 27
type input "**********"
click at [386, 383] on input "Title *" at bounding box center [578, 384] width 563 height 27
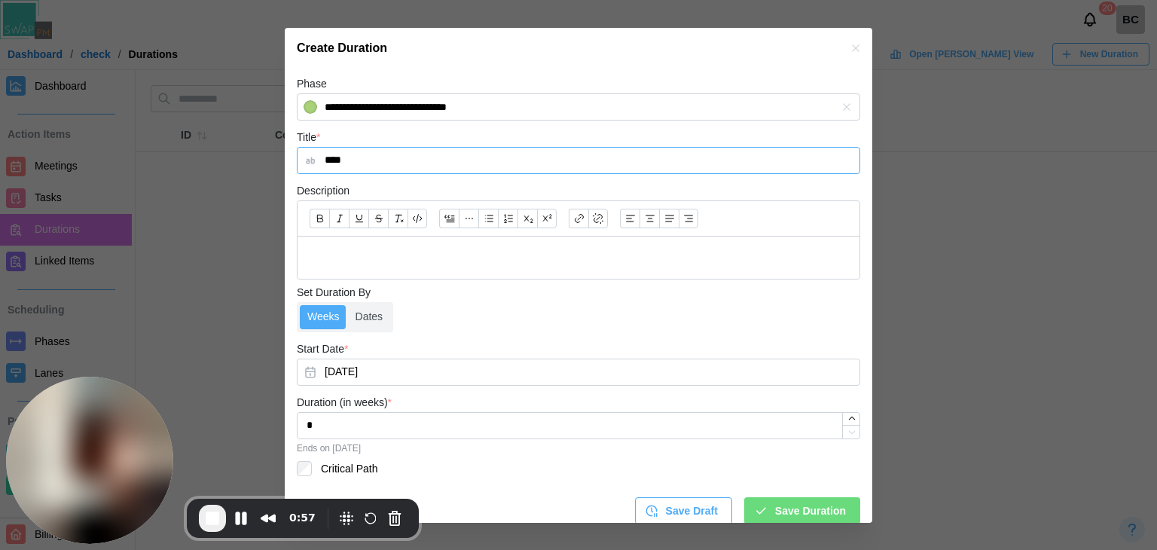
scroll to position [226, 0]
type input "****"
click at [357, 320] on label "Dates" at bounding box center [369, 316] width 43 height 24
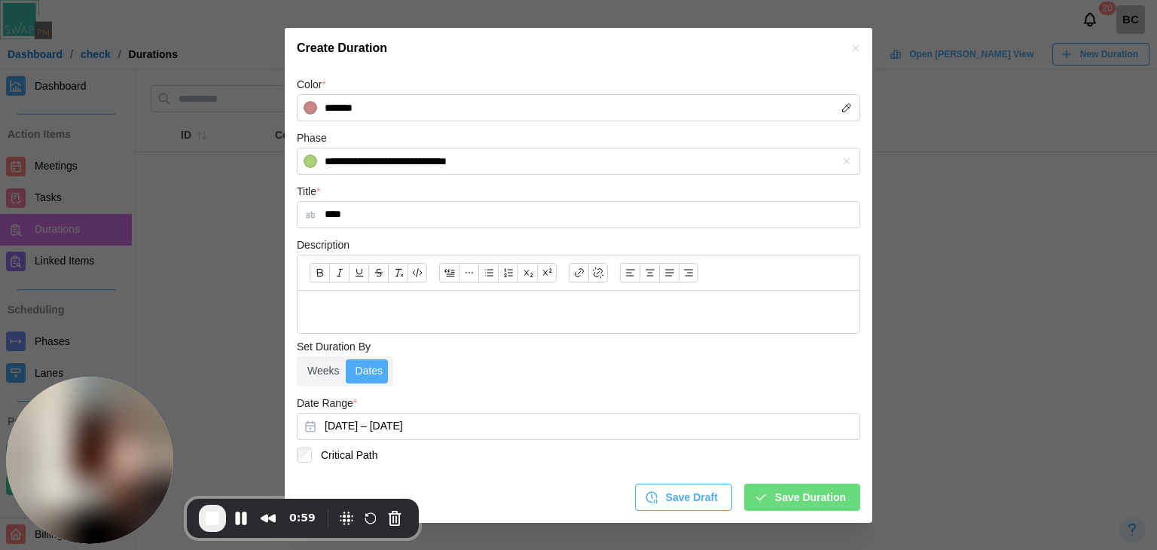
scroll to position [169, 0]
click at [798, 495] on span "Save Duration" at bounding box center [810, 498] width 71 height 26
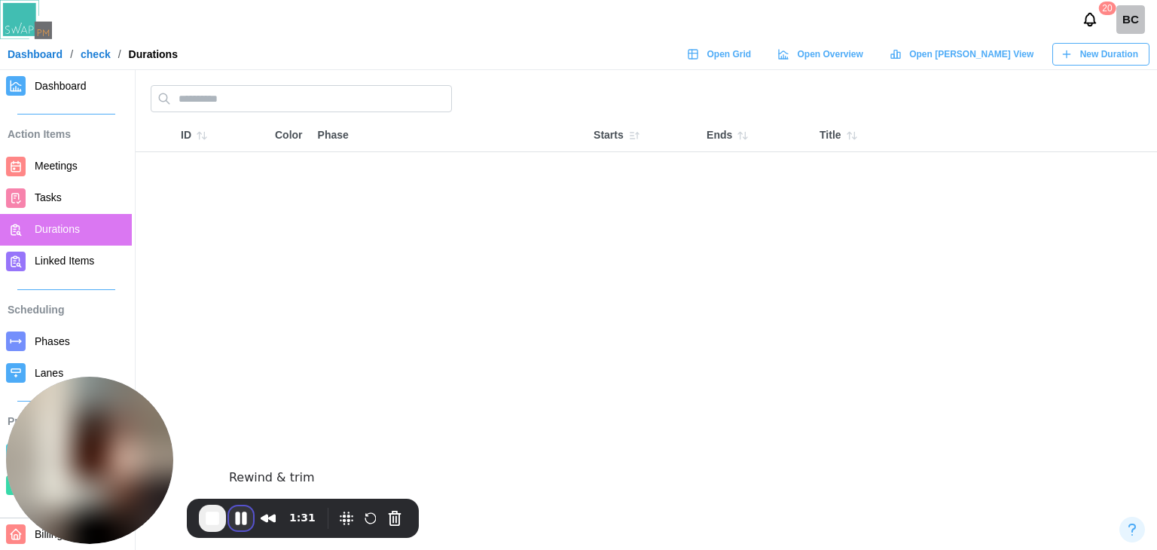
click at [244, 517] on button "Pause Recording" at bounding box center [241, 518] width 24 height 24
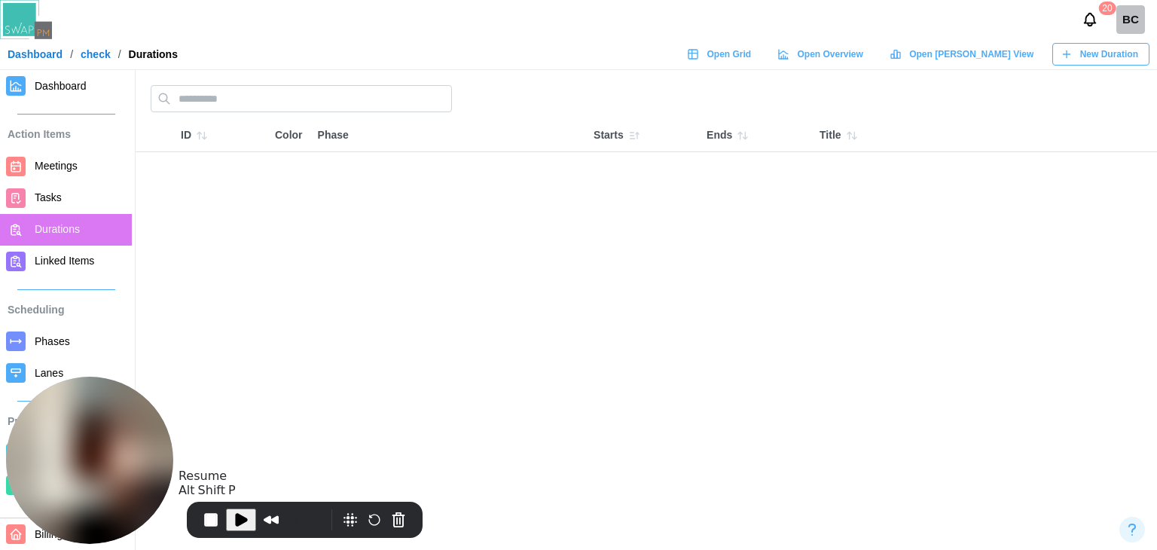
click at [232, 522] on span "Play Recording" at bounding box center [241, 520] width 18 height 18
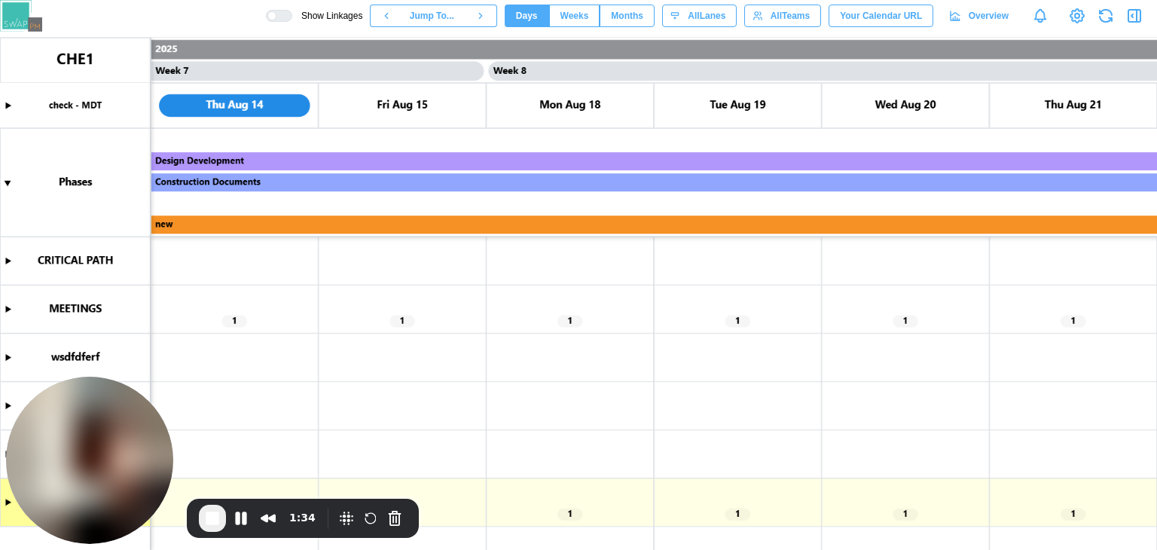
scroll to position [0, 5222]
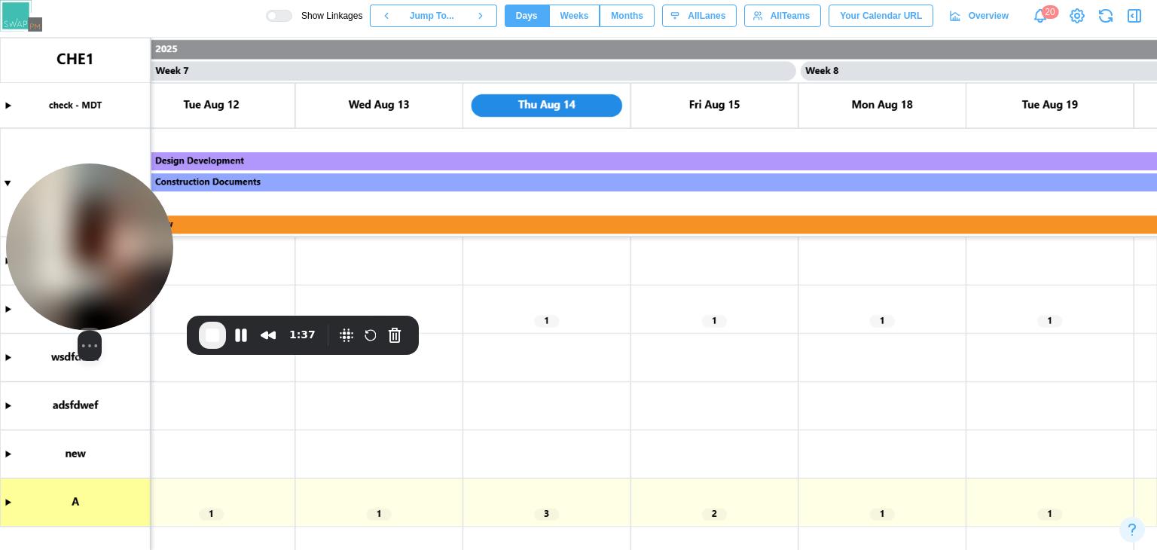
drag, startPoint x: 124, startPoint y: 464, endPoint x: 83, endPoint y: 269, distance: 199.3
click at [83, 269] on img at bounding box center [89, 246] width 167 height 167
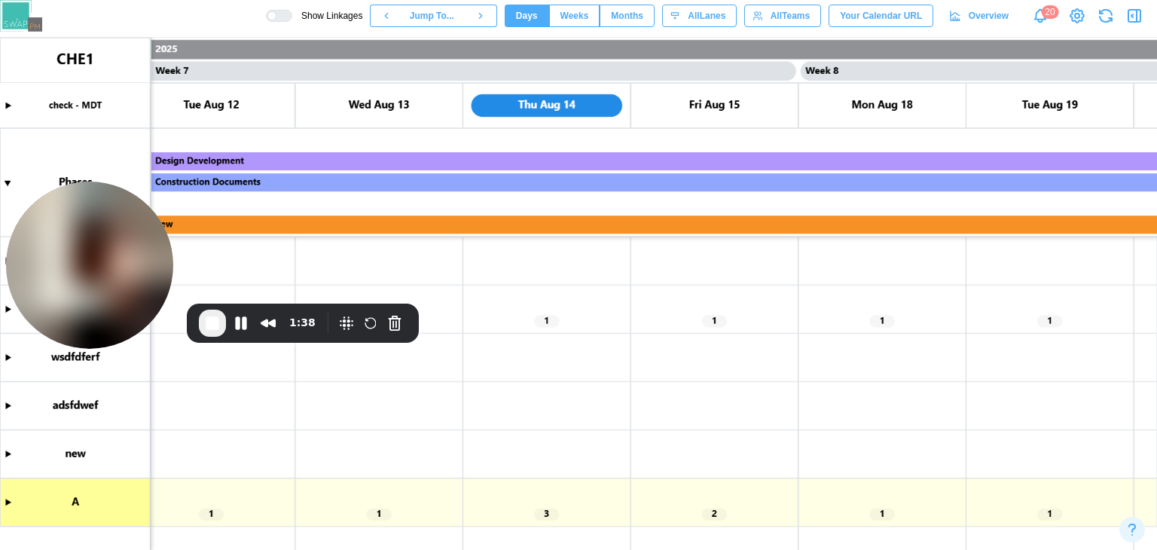
click at [4, 504] on canvas at bounding box center [578, 294] width 1157 height 512
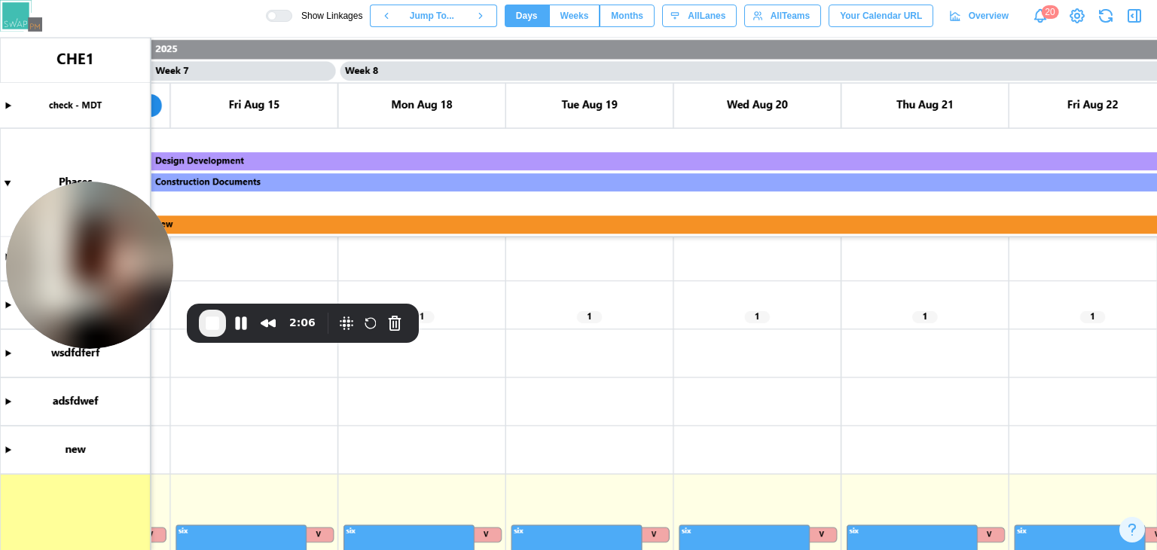
scroll to position [0, 0]
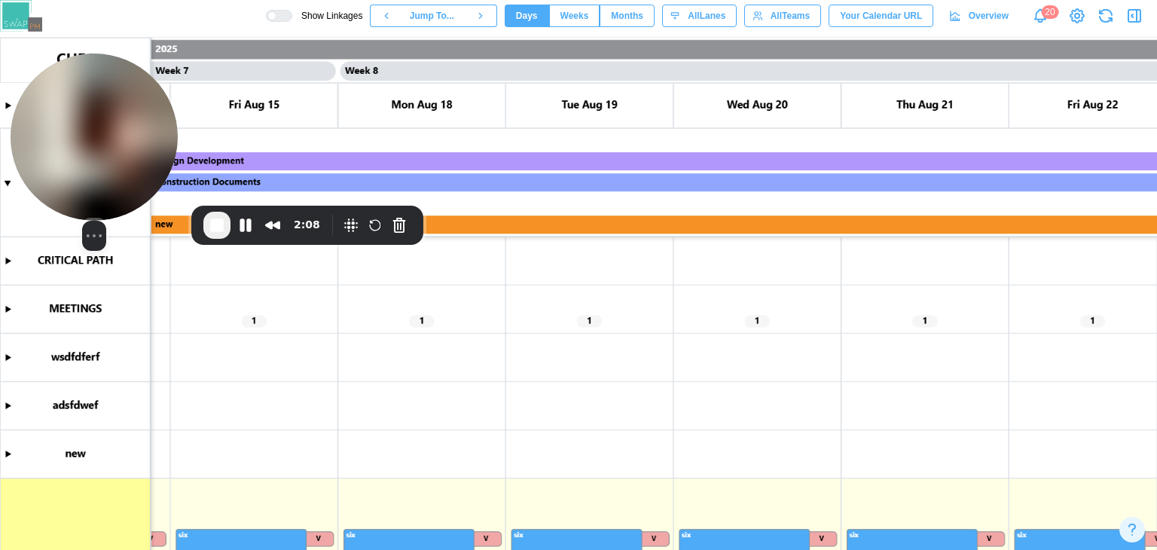
drag, startPoint x: 87, startPoint y: 267, endPoint x: 84, endPoint y: 183, distance: 84.4
click at [84, 183] on img at bounding box center [94, 136] width 167 height 167
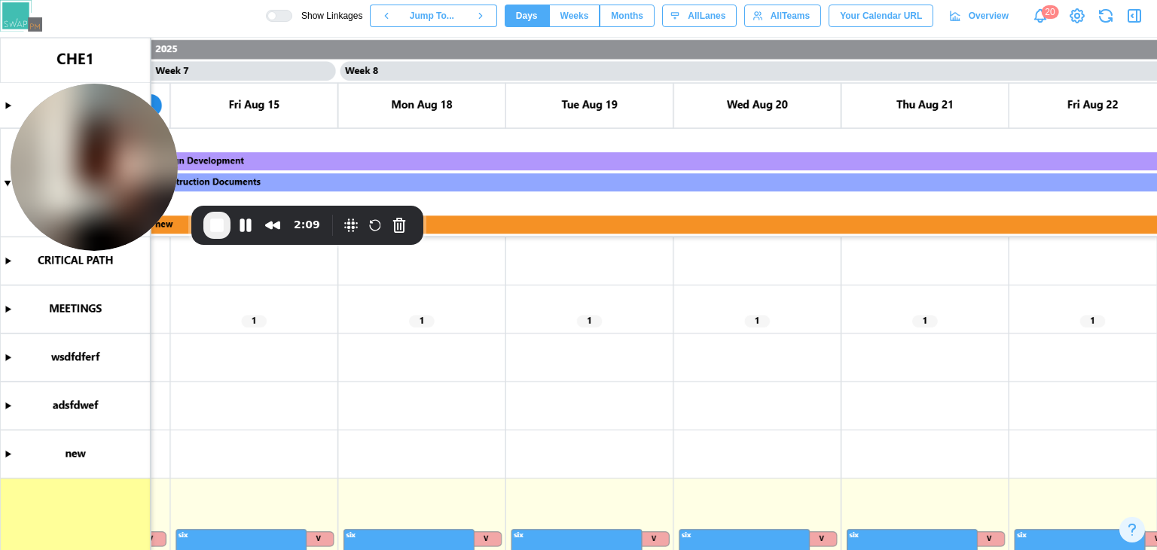
click at [11, 311] on canvas at bounding box center [578, 294] width 1157 height 512
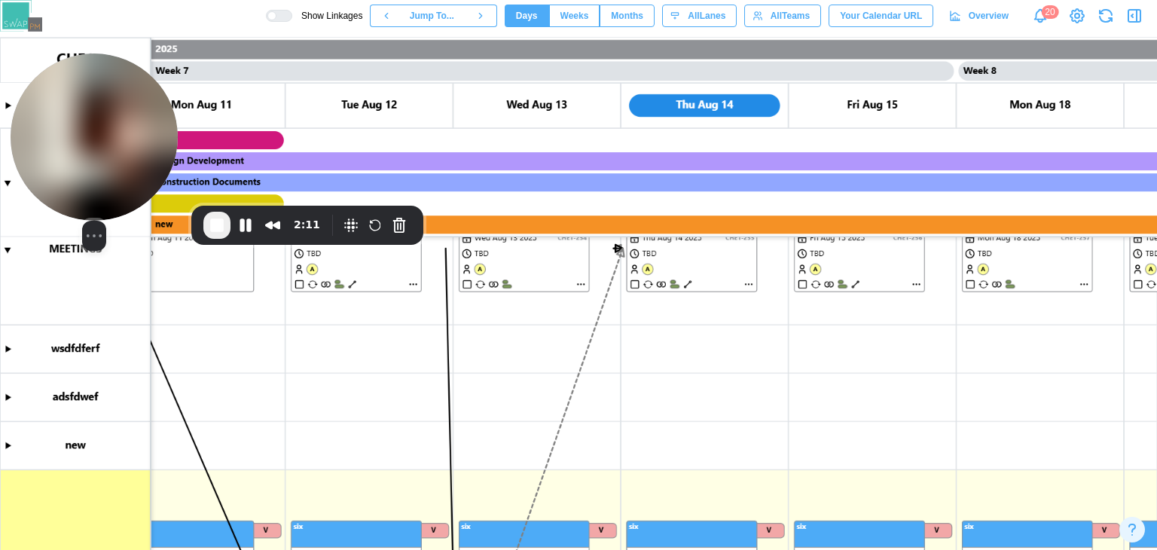
scroll to position [0, 3480]
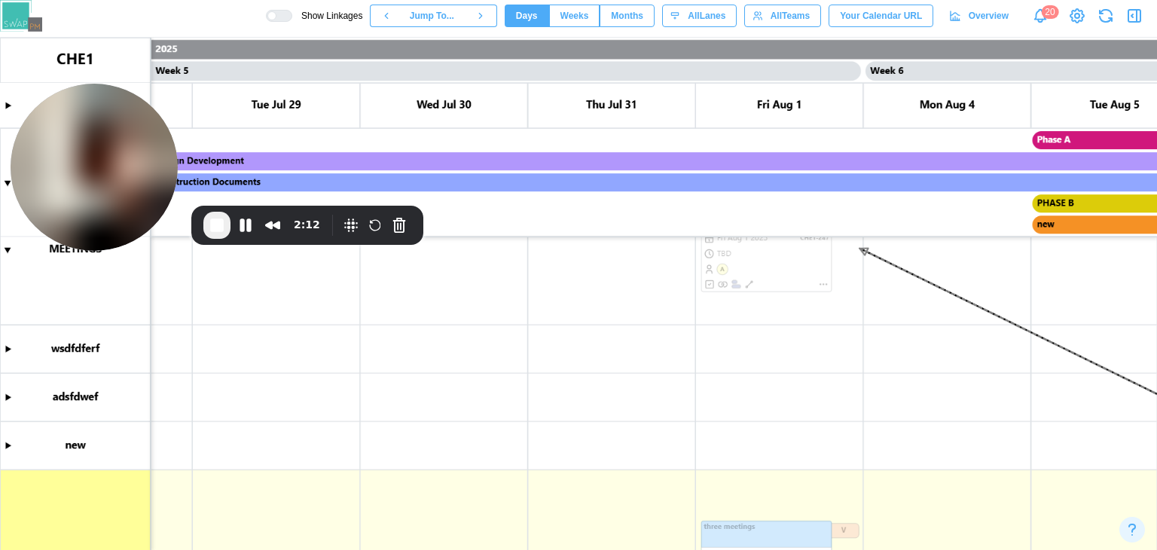
click at [218, 230] on span "End Recording" at bounding box center [217, 225] width 18 height 18
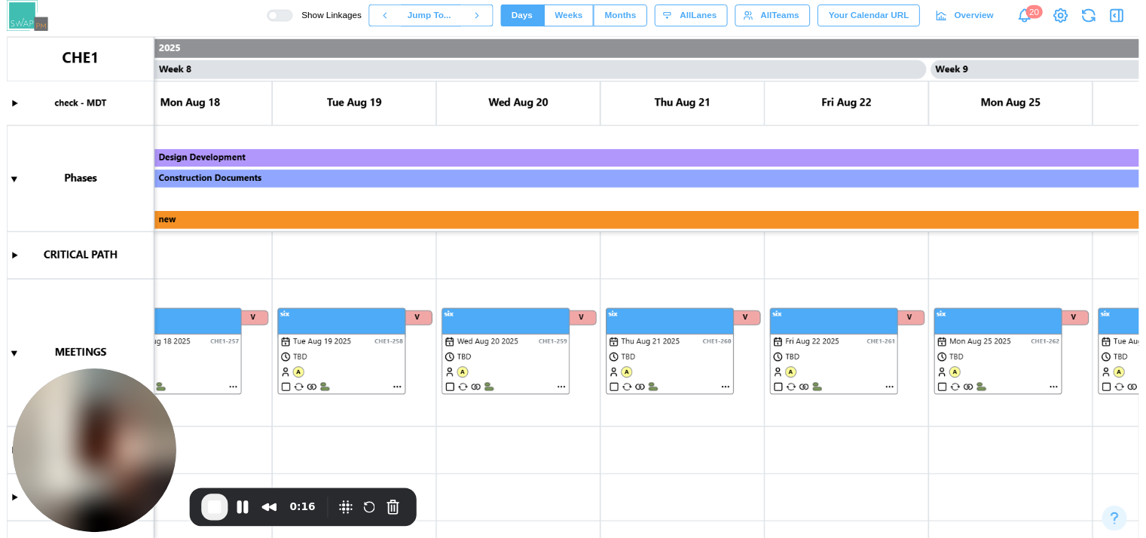
scroll to position [0, 6218]
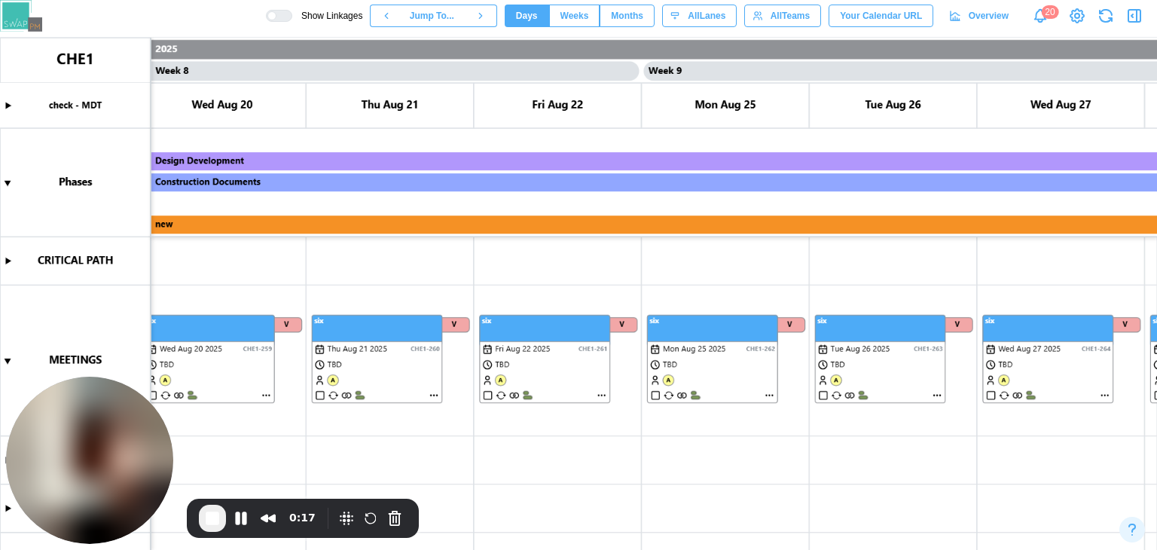
click at [744, 376] on canvas at bounding box center [578, 294] width 1157 height 512
click at [1018, 372] on canvas at bounding box center [578, 294] width 1157 height 512
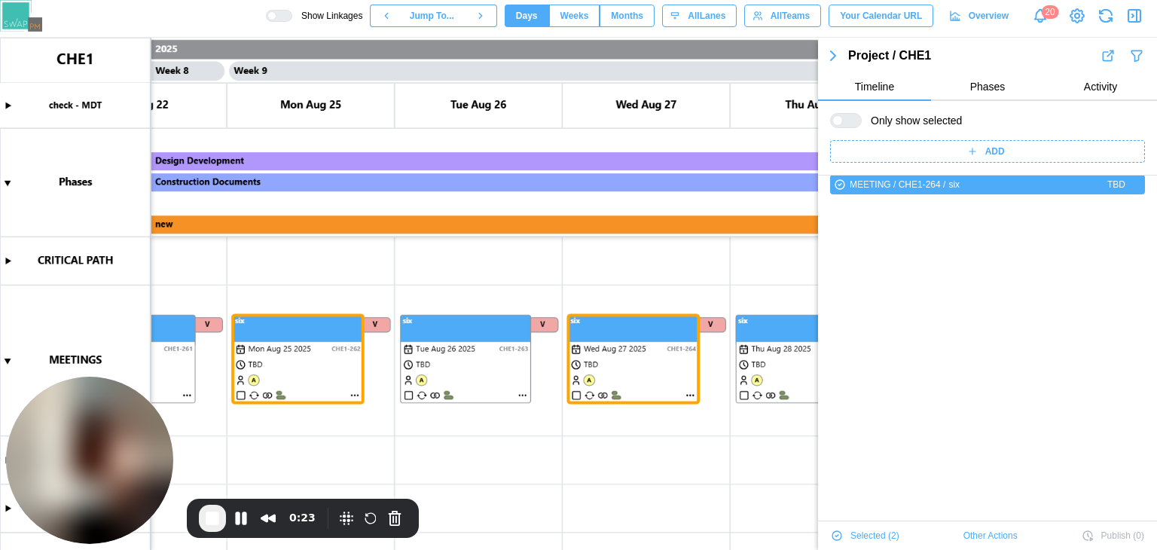
scroll to position [0, 6678]
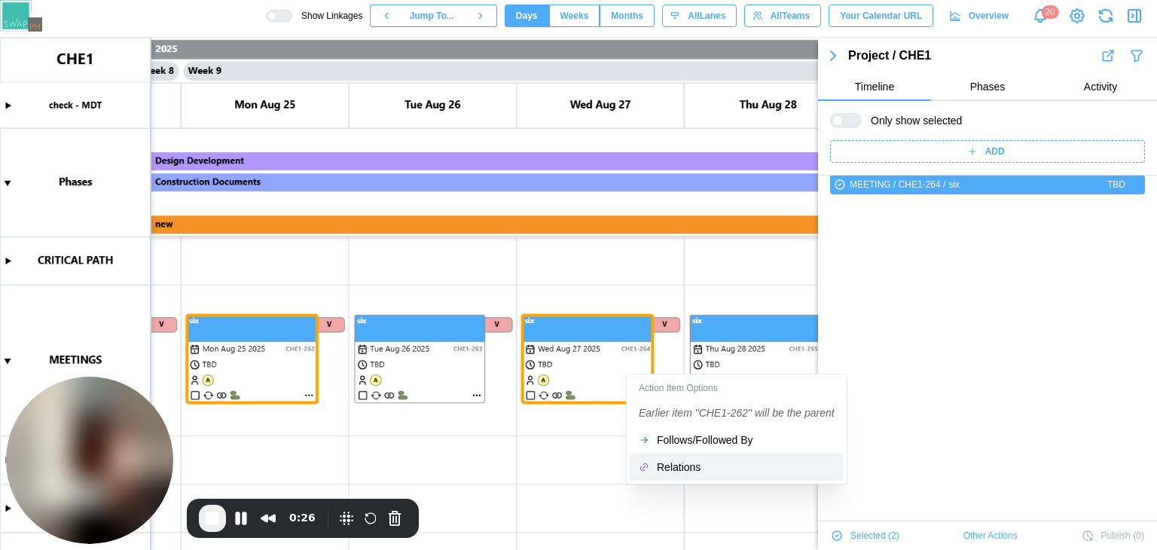
click at [692, 464] on div "Relations" at bounding box center [746, 467] width 178 height 12
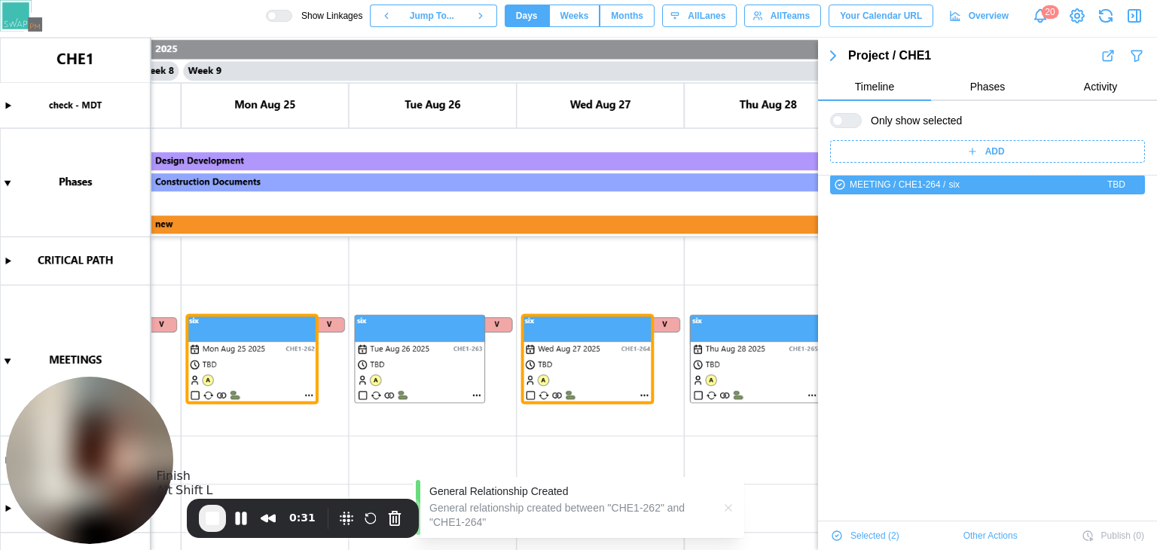
click at [216, 517] on span "End Recording" at bounding box center [212, 518] width 18 height 18
